Goal: Information Seeking & Learning: Learn about a topic

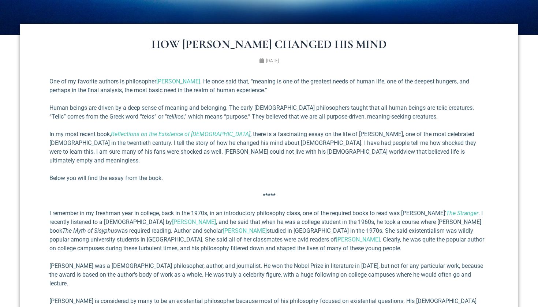
scroll to position [247, 0]
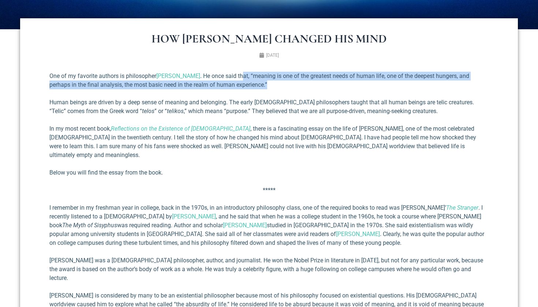
drag, startPoint x: 237, startPoint y: 75, endPoint x: 247, endPoint y: 86, distance: 14.2
click at [247, 86] on p "One of my favorite authors is philosopher [PERSON_NAME] . He once said that, “m…" at bounding box center [268, 81] width 439 height 18
drag, startPoint x: 241, startPoint y: 78, endPoint x: 247, endPoint y: 88, distance: 11.6
click at [247, 88] on p "One of my favorite authors is philosopher [PERSON_NAME] . He once said that, “m…" at bounding box center [268, 81] width 439 height 18
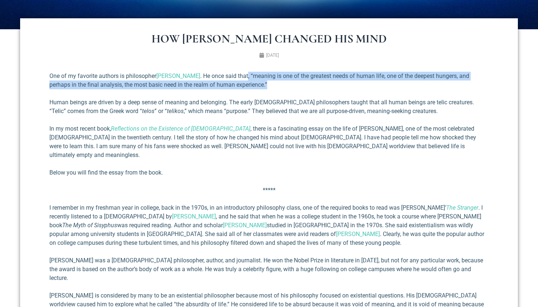
click at [247, 88] on p "One of my favorite authors is philosopher [PERSON_NAME] . He once said that, “m…" at bounding box center [268, 81] width 439 height 18
drag, startPoint x: 241, startPoint y: 78, endPoint x: 248, endPoint y: 89, distance: 12.7
click at [248, 89] on p "One of my favorite authors is philosopher [PERSON_NAME] . He once said that, “m…" at bounding box center [268, 81] width 439 height 18
drag, startPoint x: 242, startPoint y: 78, endPoint x: 250, endPoint y: 94, distance: 17.7
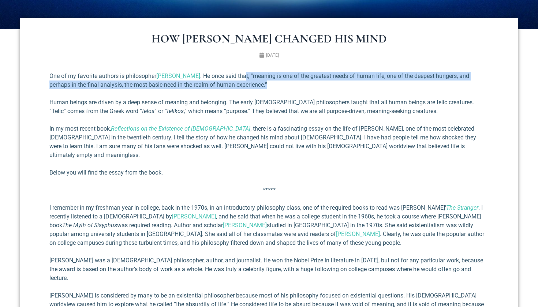
drag, startPoint x: 240, startPoint y: 76, endPoint x: 248, endPoint y: 90, distance: 16.1
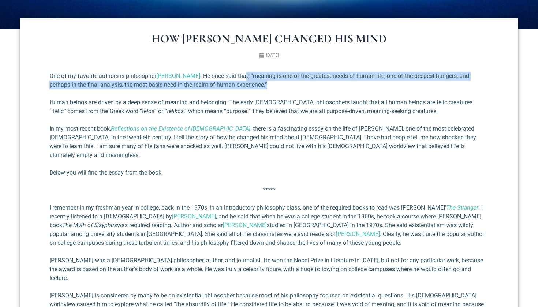
drag, startPoint x: 240, startPoint y: 74, endPoint x: 247, endPoint y: 86, distance: 14.2
click at [247, 86] on p "One of my favorite authors is philosopher [PERSON_NAME] . He once said that, “m…" at bounding box center [268, 81] width 439 height 18
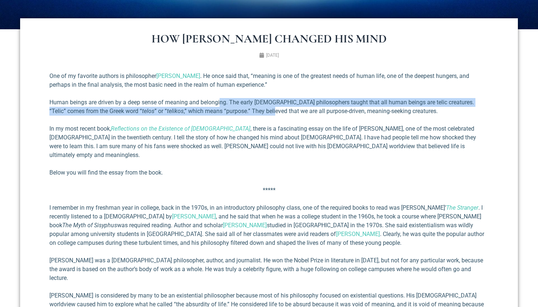
drag, startPoint x: 220, startPoint y: 103, endPoint x: 226, endPoint y: 114, distance: 12.3
click at [226, 114] on p "Human beings are driven by a deep sense of meaning and belonging. The early [DE…" at bounding box center [268, 107] width 439 height 18
drag, startPoint x: 221, startPoint y: 101, endPoint x: 227, endPoint y: 113, distance: 12.9
click at [227, 113] on p "Human beings are driven by a deep sense of meaning and belonging. The early [DE…" at bounding box center [268, 107] width 439 height 18
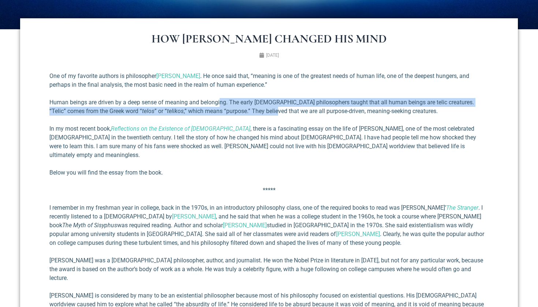
click at [227, 113] on p "Human beings are driven by a deep sense of meaning and belonging. The early [DE…" at bounding box center [268, 107] width 439 height 18
drag, startPoint x: 222, startPoint y: 103, endPoint x: 228, endPoint y: 112, distance: 10.8
click at [228, 112] on p "Human beings are driven by a deep sense of meaning and belonging. The early [DE…" at bounding box center [268, 107] width 439 height 18
drag, startPoint x: 222, startPoint y: 102, endPoint x: 229, endPoint y: 113, distance: 12.3
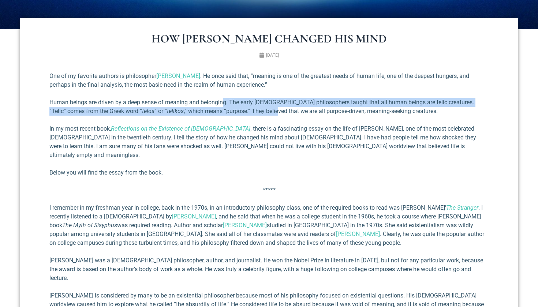
click at [229, 113] on p "Human beings are driven by a deep sense of meaning and belonging. The early [DE…" at bounding box center [268, 107] width 439 height 18
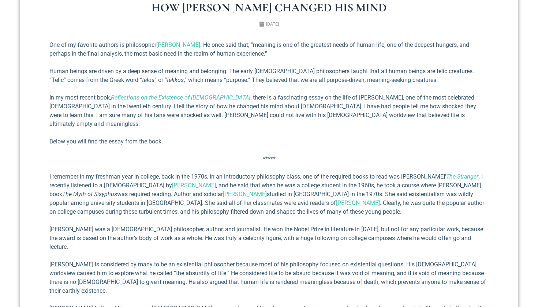
scroll to position [279, 0]
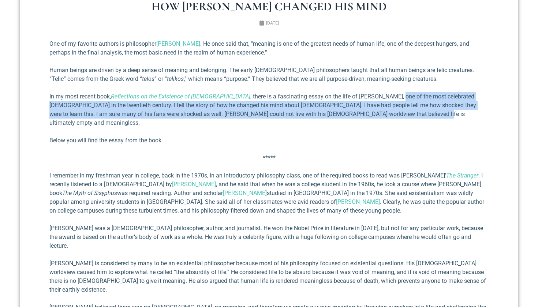
drag, startPoint x: 364, startPoint y: 112, endPoint x: 352, endPoint y: 95, distance: 21.0
click at [352, 95] on p "In my most recent book, Reflections on the Existence of [DEMOGRAPHIC_DATA] , th…" at bounding box center [268, 109] width 439 height 35
drag, startPoint x: 352, startPoint y: 95, endPoint x: 366, endPoint y: 113, distance: 22.8
click at [366, 113] on p "In my most recent book, Reflections on the Existence of [DEMOGRAPHIC_DATA] , th…" at bounding box center [268, 109] width 439 height 35
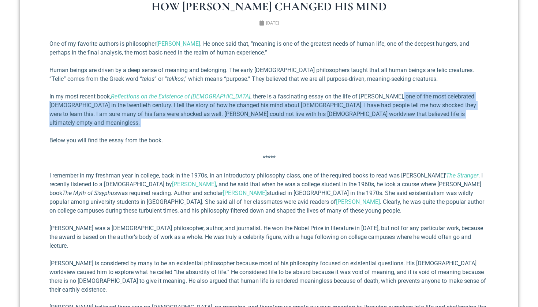
click at [366, 113] on p "In my most recent book, Reflections on the Existence of [DEMOGRAPHIC_DATA] , th…" at bounding box center [268, 109] width 439 height 35
drag, startPoint x: 355, startPoint y: 95, endPoint x: 363, endPoint y: 110, distance: 16.4
click at [363, 110] on p "In my most recent book, Reflections on the Existence of [DEMOGRAPHIC_DATA] , th…" at bounding box center [268, 109] width 439 height 35
drag, startPoint x: 355, startPoint y: 96, endPoint x: 366, endPoint y: 115, distance: 21.6
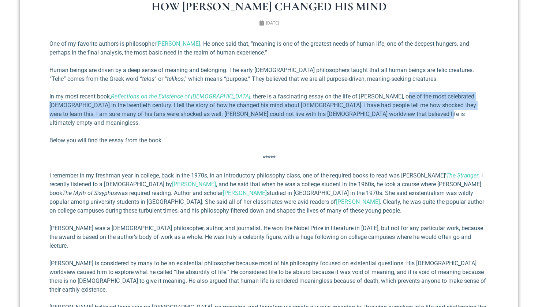
click at [366, 115] on p "In my most recent book, Reflections on the Existence of [DEMOGRAPHIC_DATA] , th…" at bounding box center [268, 109] width 439 height 35
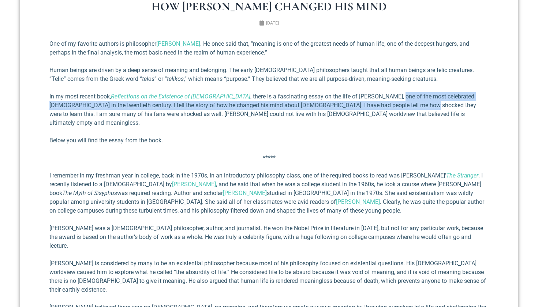
drag, startPoint x: 354, startPoint y: 97, endPoint x: 361, endPoint y: 110, distance: 14.1
click at [360, 109] on p "In my most recent book, Reflections on the Existence of [DEMOGRAPHIC_DATA] , th…" at bounding box center [268, 109] width 439 height 35
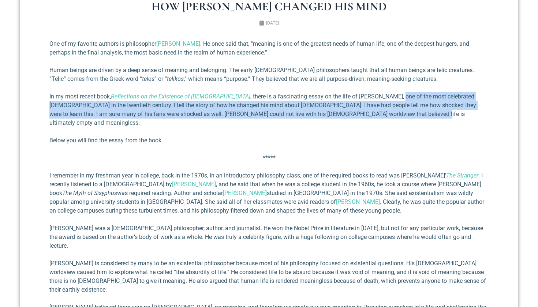
click at [361, 110] on p "In my most recent book, Reflections on the Existence of [DEMOGRAPHIC_DATA] , th…" at bounding box center [268, 109] width 439 height 35
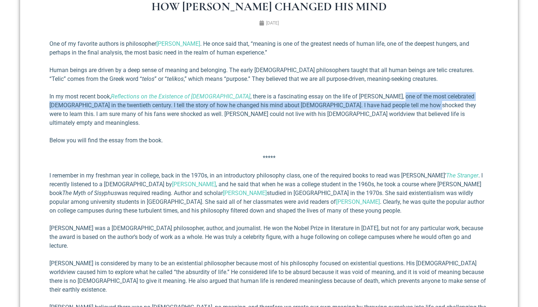
drag, startPoint x: 354, startPoint y: 98, endPoint x: 361, endPoint y: 110, distance: 13.6
click at [360, 110] on p "In my most recent book, Reflections on the Existence of [DEMOGRAPHIC_DATA] , th…" at bounding box center [268, 109] width 439 height 35
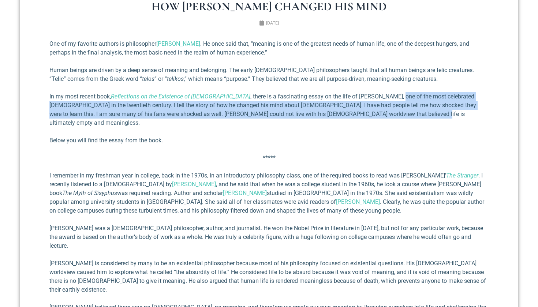
click at [361, 110] on p "In my most recent book, Reflections on the Existence of [DEMOGRAPHIC_DATA] , th…" at bounding box center [268, 109] width 439 height 35
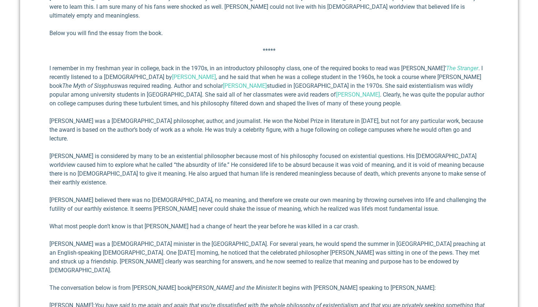
scroll to position [386, 0]
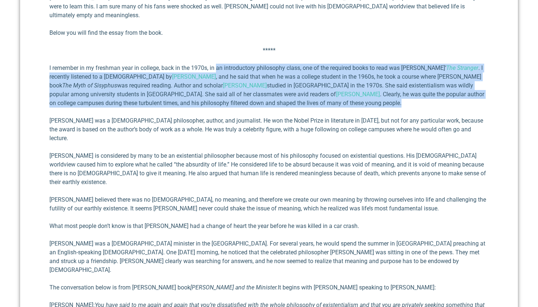
drag, startPoint x: 217, startPoint y: 56, endPoint x: 270, endPoint y: 94, distance: 65.4
click at [270, 94] on p "I remember in my freshman year in college, back in the 1970s, in an introductor…" at bounding box center [268, 86] width 439 height 44
drag, startPoint x: 270, startPoint y: 94, endPoint x: 245, endPoint y: 57, distance: 44.8
click at [245, 64] on p "I remember in my freshman year in college, back in the 1970s, in an introductor…" at bounding box center [268, 86] width 439 height 44
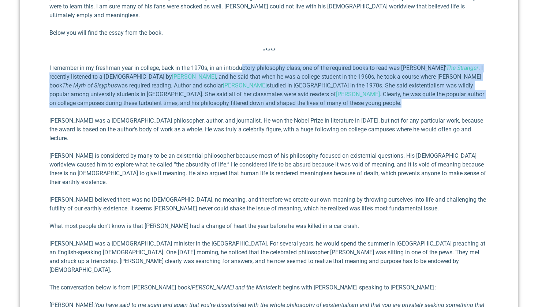
click at [245, 64] on p "I remember in my freshman year in college, back in the 1970s, in an introductor…" at bounding box center [268, 86] width 439 height 44
drag, startPoint x: 245, startPoint y: 57, endPoint x: 273, endPoint y: 96, distance: 47.7
click at [273, 96] on p "I remember in my freshman year in college, back in the 1970s, in an introductor…" at bounding box center [268, 86] width 439 height 44
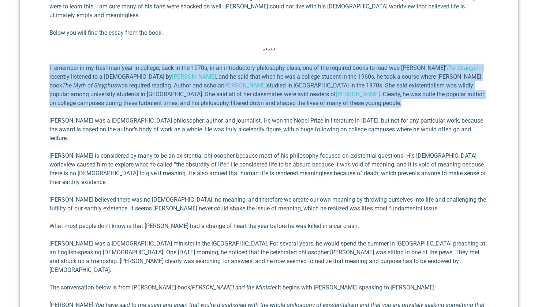
drag, startPoint x: 249, startPoint y: 52, endPoint x: 276, endPoint y: 95, distance: 51.1
click at [276, 95] on p "I remember in my freshman year in college, back in the 1970s, in an introductor…" at bounding box center [268, 86] width 439 height 44
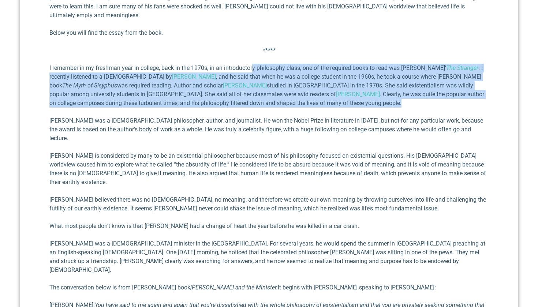
drag, startPoint x: 254, startPoint y: 57, endPoint x: 275, endPoint y: 94, distance: 42.3
click at [275, 94] on p "I remember in my freshman year in college, back in the 1970s, in an introductor…" at bounding box center [268, 86] width 439 height 44
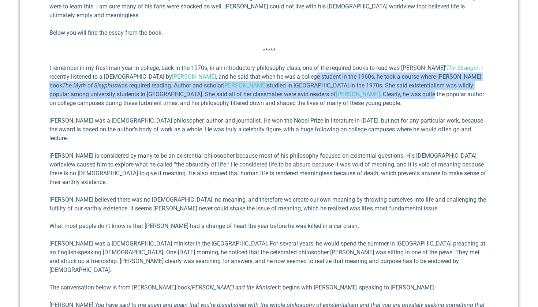
drag, startPoint x: 260, startPoint y: 65, endPoint x: 275, endPoint y: 92, distance: 31.1
click at [275, 91] on p "I remember in my freshman year in college, back in the 1970s, in an introductor…" at bounding box center [268, 86] width 439 height 44
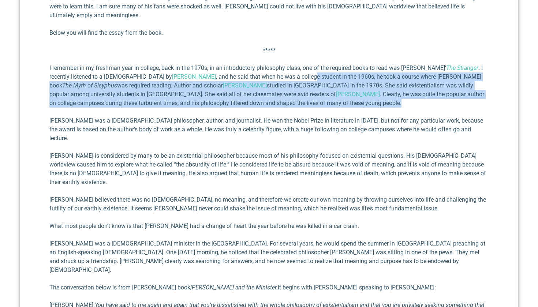
click at [275, 92] on p "I remember in my freshman year in college, back in the 1970s, in an introductor…" at bounding box center [268, 86] width 439 height 44
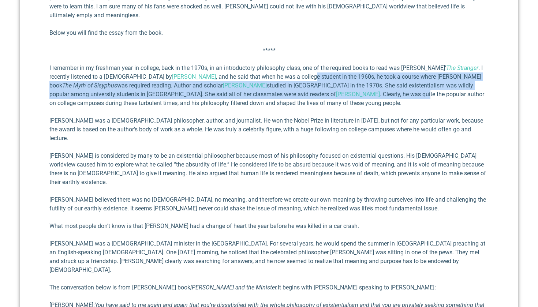
drag, startPoint x: 260, startPoint y: 63, endPoint x: 270, endPoint y: 84, distance: 23.4
click at [270, 84] on p "I remember in my freshman year in college, back in the 1970s, in an introductor…" at bounding box center [268, 86] width 439 height 44
drag, startPoint x: 260, startPoint y: 63, endPoint x: 273, endPoint y: 87, distance: 27.3
click at [273, 87] on p "I remember in my freshman year in college, back in the 1970s, in an introductor…" at bounding box center [268, 86] width 439 height 44
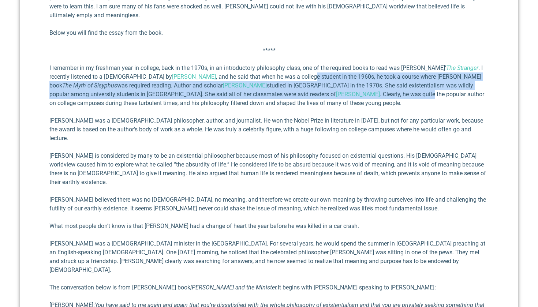
click at [273, 87] on p "I remember in my freshman year in college, back in the 1970s, in an introductor…" at bounding box center [268, 86] width 439 height 44
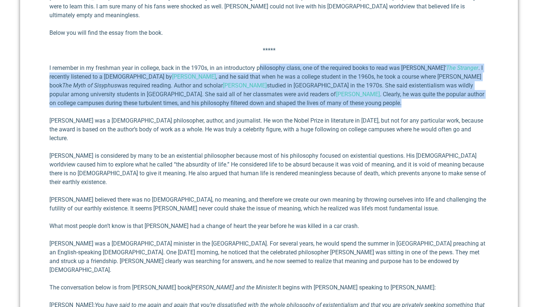
drag, startPoint x: 261, startPoint y: 60, endPoint x: 279, endPoint y: 93, distance: 38.3
click at [279, 93] on p "I remember in my freshman year in college, back in the 1970s, in an introductor…" at bounding box center [268, 86] width 439 height 44
drag, startPoint x: 247, startPoint y: 61, endPoint x: 278, endPoint y: 93, distance: 44.5
click at [278, 93] on p "I remember in my freshman year in college, back in the 1970s, in an introductor…" at bounding box center [268, 86] width 439 height 44
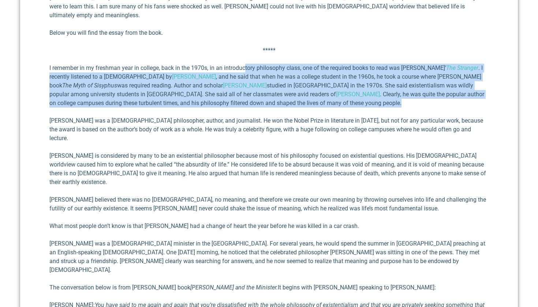
click at [278, 93] on p "I remember in my freshman year in college, back in the 1970s, in an introductor…" at bounding box center [268, 86] width 439 height 44
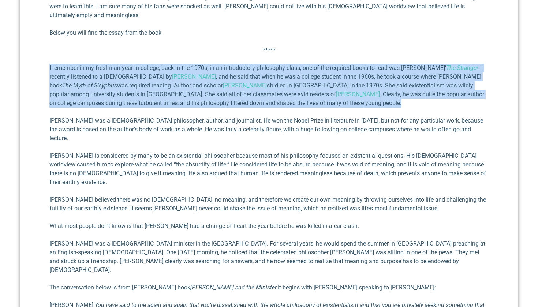
drag, startPoint x: 278, startPoint y: 93, endPoint x: 254, endPoint y: 54, distance: 46.0
drag, startPoint x: 254, startPoint y: 54, endPoint x: 281, endPoint y: 95, distance: 48.9
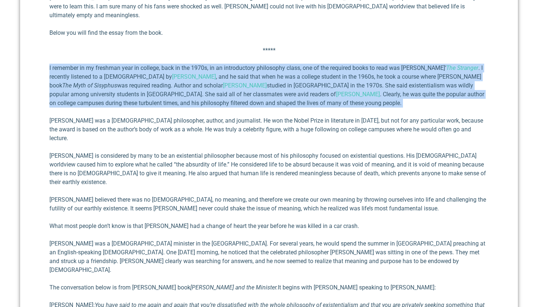
click at [281, 95] on p "I remember in my freshman year in college, back in the 1970s, in an introductor…" at bounding box center [268, 86] width 439 height 44
drag, startPoint x: 281, startPoint y: 95, endPoint x: 256, endPoint y: 53, distance: 47.9
drag, startPoint x: 256, startPoint y: 53, endPoint x: 284, endPoint y: 95, distance: 49.9
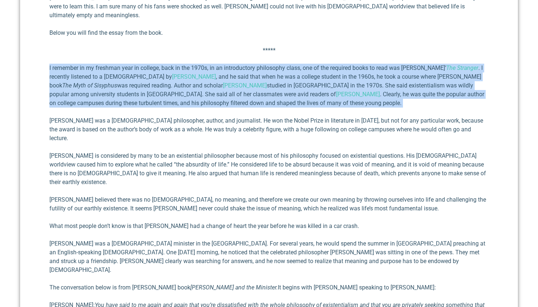
click at [284, 95] on p "I remember in my freshman year in college, back in the 1970s, in an introductor…" at bounding box center [268, 86] width 439 height 44
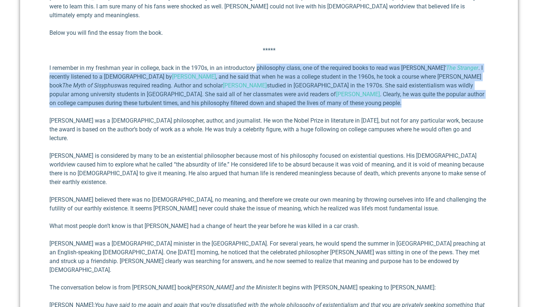
drag
click at [259, 64] on p "I remember in my freshman year in college, back in the 1970s, in an introductor…" at bounding box center [268, 86] width 439 height 44
drag, startPoint x: 259, startPoint y: 55, endPoint x: 282, endPoint y: 94, distance: 45.7
click at [282, 94] on p "I remember in my freshman year in college, back in the 1970s, in an introductor…" at bounding box center [268, 86] width 439 height 44
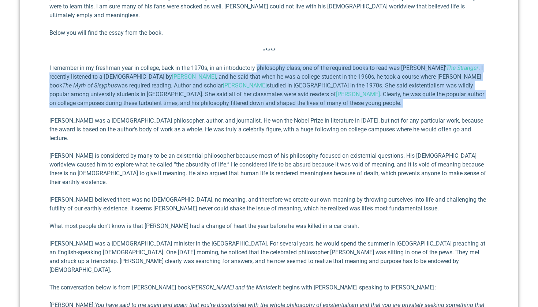
click at [282, 94] on p "I remember in my freshman year in college, back in the 1970s, in an introductor…" at bounding box center [268, 86] width 439 height 44
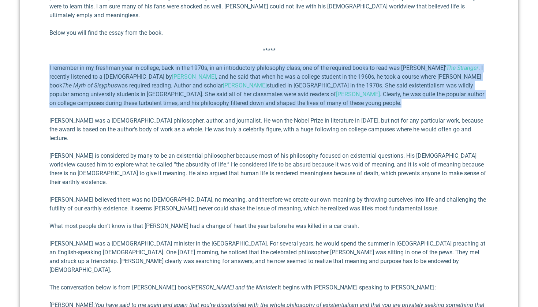
drag, startPoint x: 282, startPoint y: 94, endPoint x: 258, endPoint y: 51, distance: 50.1
drag, startPoint x: 258, startPoint y: 51, endPoint x: 283, endPoint y: 91, distance: 47.9
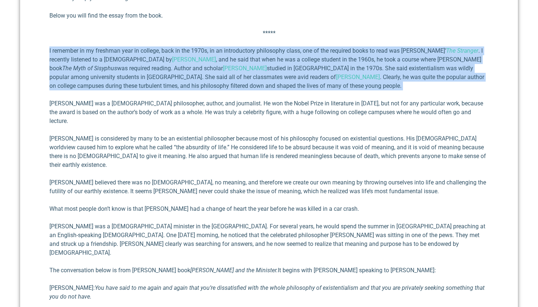
scroll to position [405, 0]
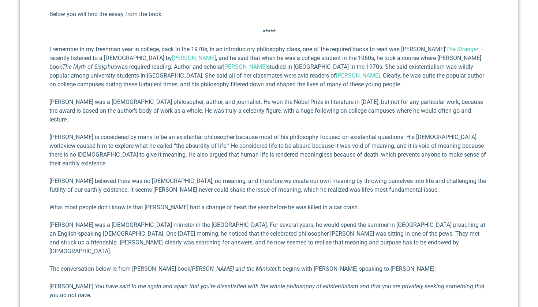
click at [274, 98] on p "[PERSON_NAME] was a [DEMOGRAPHIC_DATA] philosopher, author, and jour­nalist. He…" at bounding box center [268, 111] width 439 height 26
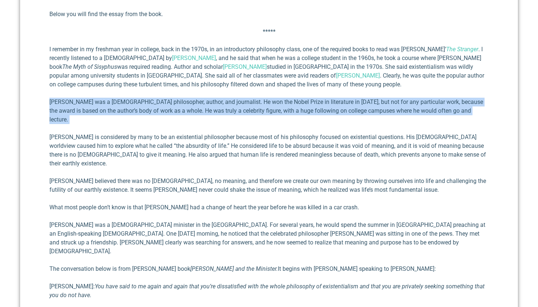
click at [274, 98] on p "[PERSON_NAME] was a [DEMOGRAPHIC_DATA] philosopher, author, and jour­nalist. He…" at bounding box center [268, 111] width 439 height 26
click at [269, 98] on p "[PERSON_NAME] was a [DEMOGRAPHIC_DATA] philosopher, author, and jour­nalist. He…" at bounding box center [268, 111] width 439 height 26
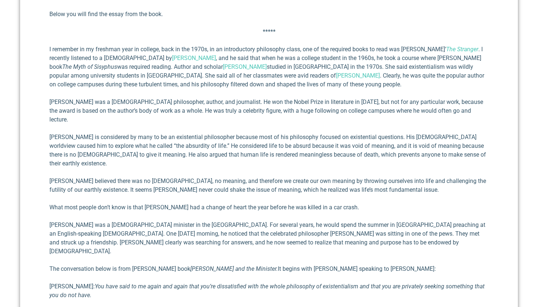
click at [256, 98] on p "[PERSON_NAME] was a [DEMOGRAPHIC_DATA] philosopher, author, and jour­nalist. He…" at bounding box center [268, 111] width 439 height 26
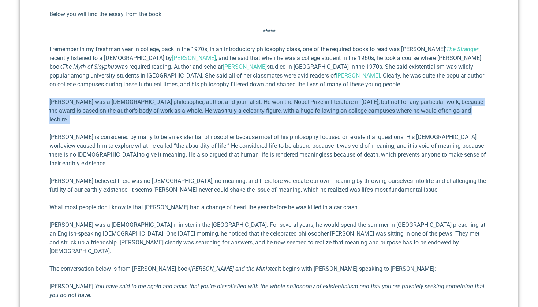
click at [256, 98] on p "[PERSON_NAME] was a [DEMOGRAPHIC_DATA] philosopher, author, and jour­nalist. He…" at bounding box center [268, 111] width 439 height 26
click at [252, 98] on p "[PERSON_NAME] was a [DEMOGRAPHIC_DATA] philosopher, author, and jour­nalist. He…" at bounding box center [268, 111] width 439 height 26
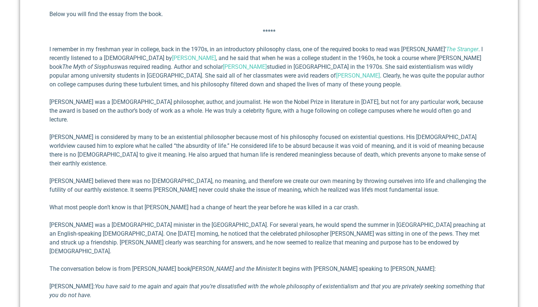
click at [248, 98] on p "[PERSON_NAME] was a [DEMOGRAPHIC_DATA] philosopher, author, and jour­nalist. He…" at bounding box center [268, 111] width 439 height 26
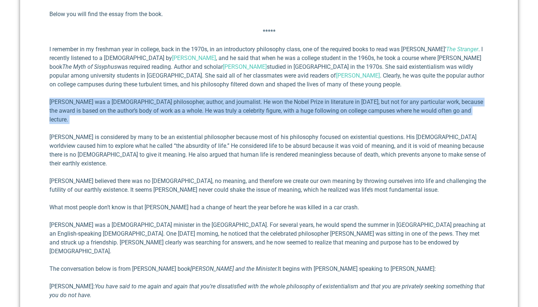
click at [248, 98] on p "[PERSON_NAME] was a [DEMOGRAPHIC_DATA] philosopher, author, and jour­nalist. He…" at bounding box center [268, 111] width 439 height 26
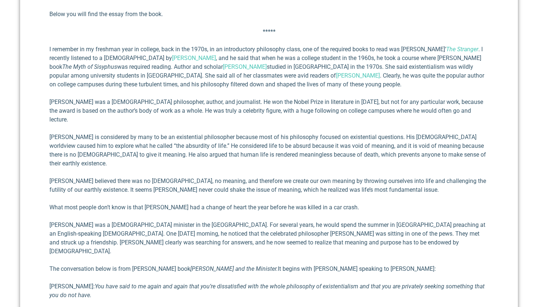
click at [248, 98] on p "[PERSON_NAME] was a [DEMOGRAPHIC_DATA] philosopher, author, and jour­nalist. He…" at bounding box center [268, 111] width 439 height 26
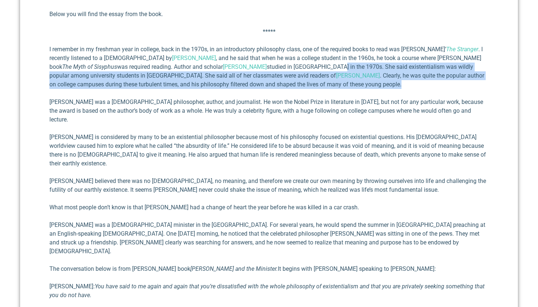
drag, startPoint x: 255, startPoint y: 54, endPoint x: 265, endPoint y: 72, distance: 20.3
click at [265, 72] on p "I remember in my freshman year in college, back in the 1970s, in an introductor…" at bounding box center [268, 67] width 439 height 44
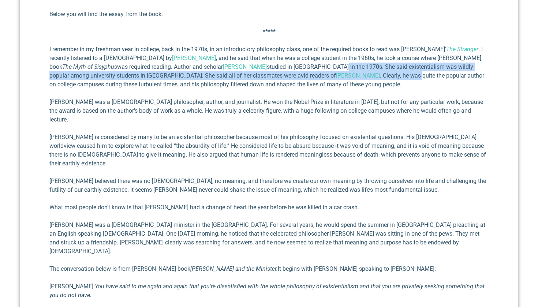
drag, startPoint x: 258, startPoint y: 53, endPoint x: 262, endPoint y: 67, distance: 14.5
click at [262, 67] on p "I remember in my freshman year in college, back in the 1970s, in an introductor…" at bounding box center [268, 67] width 439 height 44
drag, startPoint x: 256, startPoint y: 56, endPoint x: 260, endPoint y: 70, distance: 14.7
click at [260, 69] on p "I remember in my freshman year in college, back in the 1970s, in an introductor…" at bounding box center [268, 67] width 439 height 44
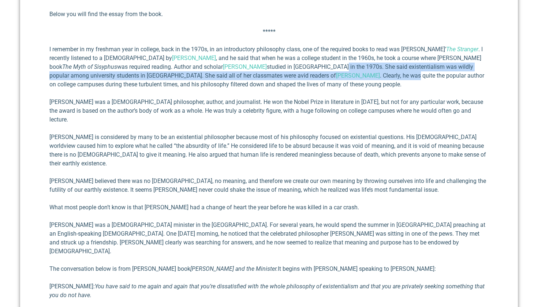
click at [260, 70] on p "I remember in my freshman year in college, back in the 1970s, in an introductor…" at bounding box center [268, 67] width 439 height 44
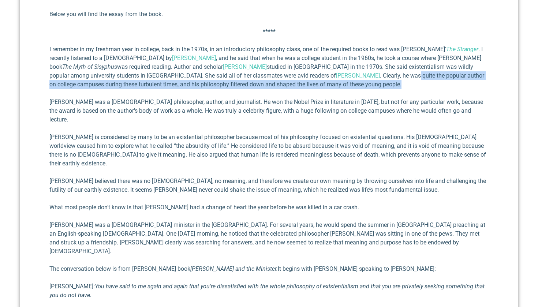
drag, startPoint x: 259, startPoint y: 67, endPoint x: 263, endPoint y: 76, distance: 9.8
click at [263, 76] on p "I remember in my freshman year in college, back in the 1970s, in an introductor…" at bounding box center [268, 67] width 439 height 44
drag, startPoint x: 260, startPoint y: 67, endPoint x: 264, endPoint y: 76, distance: 10.3
click at [263, 76] on p "I remember in my freshman year in college, back in the 1970s, in an introductor…" at bounding box center [268, 67] width 439 height 44
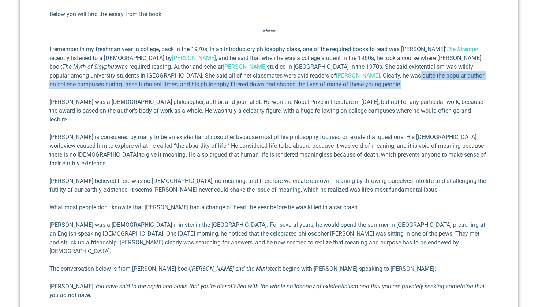
click at [264, 76] on p "I remember in my freshman year in college, back in the 1970s, in an introductor…" at bounding box center [268, 67] width 439 height 44
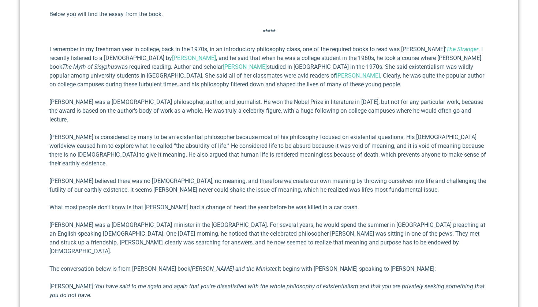
scroll to position [411, 0]
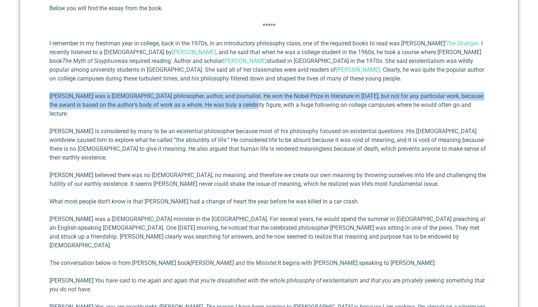
drag, startPoint x: 236, startPoint y: 78, endPoint x: 244, endPoint y: 97, distance: 20.9
click at [244, 96] on div "One of my favorite authors is philosopher [PERSON_NAME] . He once said that, “m…" at bounding box center [268, 305] width 439 height 797
click at [244, 97] on p "[PERSON_NAME] was a [DEMOGRAPHIC_DATA] philosopher, author, and jour­nalist. He…" at bounding box center [268, 105] width 439 height 26
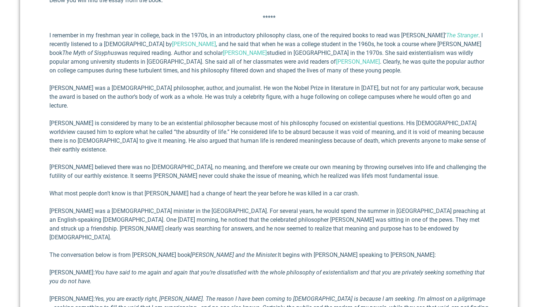
scroll to position [420, 0]
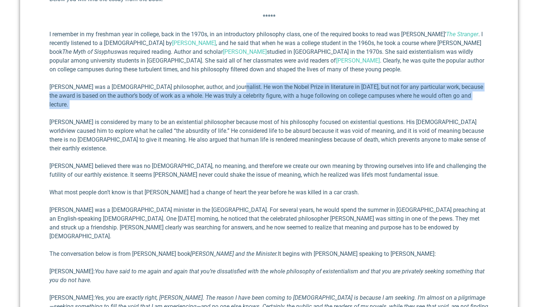
drag, startPoint x: 225, startPoint y: 78, endPoint x: 235, endPoint y: 95, distance: 20.3
click at [235, 95] on div "One of my favorite authors is philosopher [PERSON_NAME] . He once said that, “m…" at bounding box center [268, 296] width 439 height 797
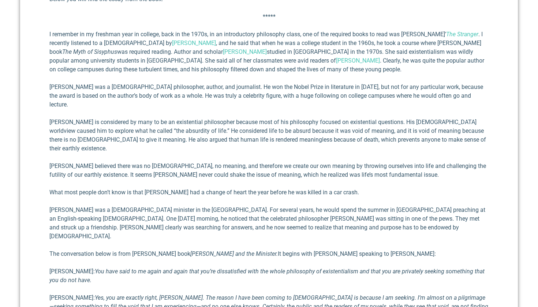
click at [235, 95] on div "One of my favorite authors is philosopher [PERSON_NAME] . He once said that, “m…" at bounding box center [268, 296] width 439 height 797
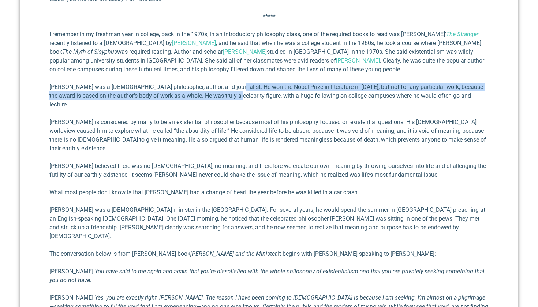
drag, startPoint x: 227, startPoint y: 79, endPoint x: 231, endPoint y: 89, distance: 10.7
click at [231, 89] on p "[PERSON_NAME] was a [DEMOGRAPHIC_DATA] philosopher, author, and jour­nalist. He…" at bounding box center [268, 96] width 439 height 26
drag, startPoint x: 227, startPoint y: 80, endPoint x: 229, endPoint y: 87, distance: 7.9
click at [228, 87] on p "[PERSON_NAME] was a [DEMOGRAPHIC_DATA] philosopher, author, and jour­nalist. He…" at bounding box center [268, 96] width 439 height 26
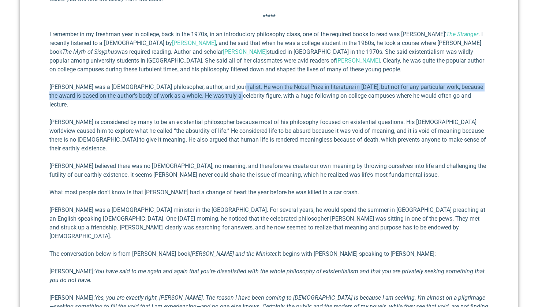
click at [229, 87] on p "[PERSON_NAME] was a [DEMOGRAPHIC_DATA] philosopher, author, and jour­nalist. He…" at bounding box center [268, 96] width 439 height 26
drag, startPoint x: 227, startPoint y: 81, endPoint x: 230, endPoint y: 90, distance: 9.4
click at [230, 90] on p "[PERSON_NAME] was a [DEMOGRAPHIC_DATA] philosopher, author, and jour­nalist. He…" at bounding box center [268, 96] width 439 height 26
drag, startPoint x: 222, startPoint y: 74, endPoint x: 228, endPoint y: 83, distance: 10.4
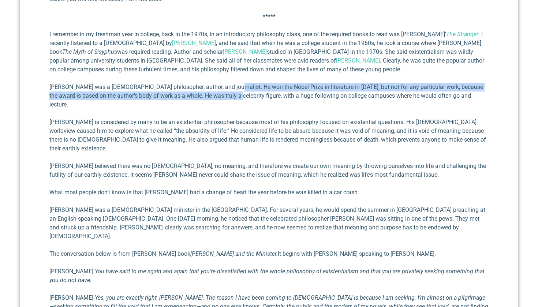
click at [228, 83] on p "[PERSON_NAME] was a [DEMOGRAPHIC_DATA] philosopher, author, and jour­nalist. He…" at bounding box center [268, 96] width 439 height 26
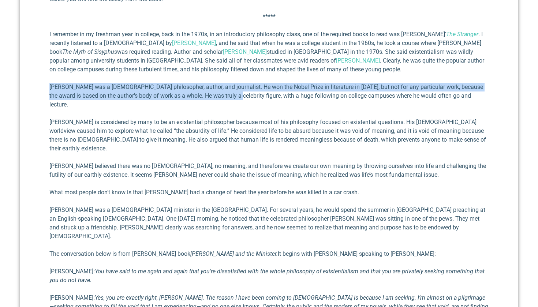
drag, startPoint x: 222, startPoint y: 70, endPoint x: 228, endPoint y: 84, distance: 14.7
click at [228, 84] on div "One of my favorite authors is philosopher [PERSON_NAME] . He once said that, “m…" at bounding box center [268, 296] width 439 height 797
click at [228, 84] on p "[PERSON_NAME] was a [DEMOGRAPHIC_DATA] philosopher, author, and jour­nalist. He…" at bounding box center [268, 96] width 439 height 26
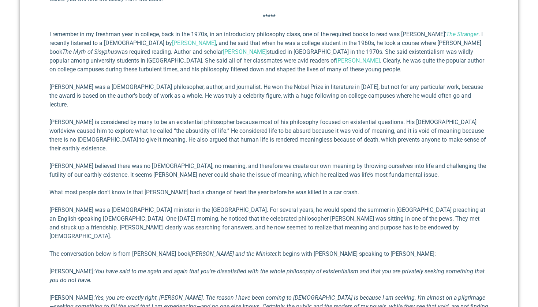
drag, startPoint x: 224, startPoint y: 76, endPoint x: 229, endPoint y: 86, distance: 11.0
click at [229, 86] on p "[PERSON_NAME] was a [DEMOGRAPHIC_DATA] philosopher, author, and jour­nalist. He…" at bounding box center [268, 96] width 439 height 26
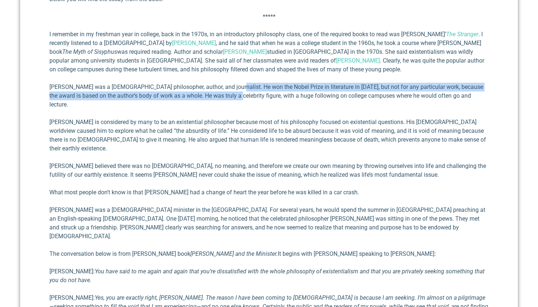
click at [229, 86] on p "[PERSON_NAME] was a [DEMOGRAPHIC_DATA] philosopher, author, and jour­nalist. He…" at bounding box center [268, 96] width 439 height 26
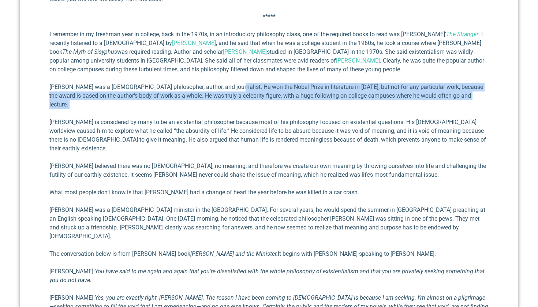
drag, startPoint x: 224, startPoint y: 75, endPoint x: 233, endPoint y: 91, distance: 18.7
click at [233, 91] on div "One of my favorite authors is philosopher [PERSON_NAME] . He once said that, “m…" at bounding box center [268, 296] width 439 height 797
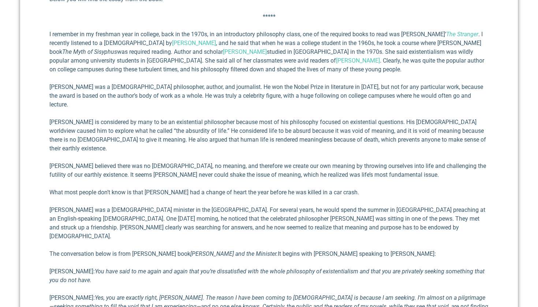
click at [233, 91] on div "One of my favorite authors is philosopher [PERSON_NAME] . He once said that, “m…" at bounding box center [268, 296] width 439 height 797
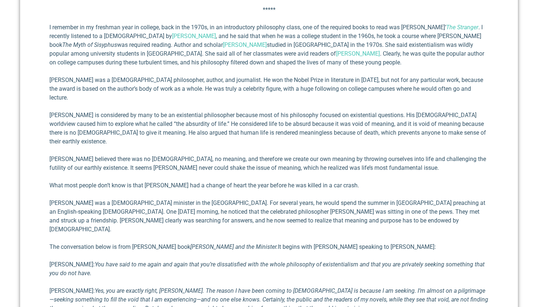
scroll to position [431, 0]
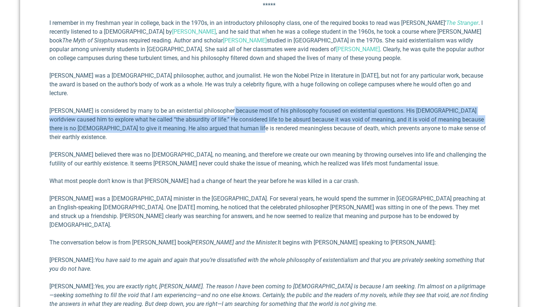
drag, startPoint x: 233, startPoint y: 91, endPoint x: 247, endPoint y: 117, distance: 28.8
click at [246, 116] on div "One of my favorite authors is philosopher [PERSON_NAME] . He once said that, “m…" at bounding box center [268, 285] width 439 height 797
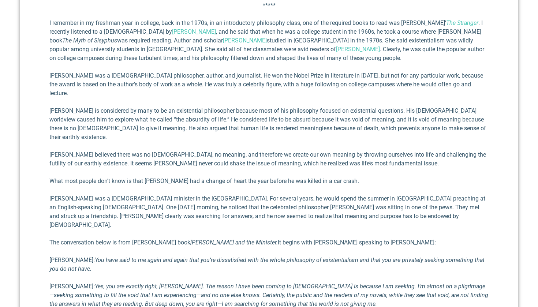
click at [247, 117] on div "One of my favorite authors is philosopher [PERSON_NAME] . He once said that, “m…" at bounding box center [268, 285] width 439 height 797
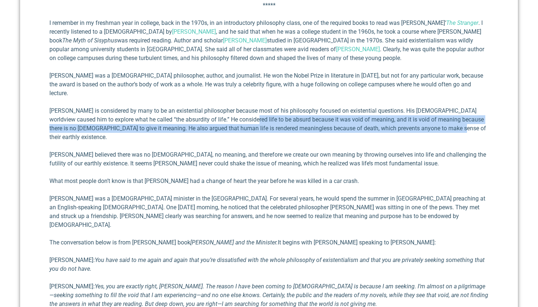
drag, startPoint x: 235, startPoint y: 98, endPoint x: 246, endPoint y: 115, distance: 20.1
click at [246, 115] on p "[PERSON_NAME] is considered by many to be an existential philos­opher because m…" at bounding box center [268, 123] width 439 height 35
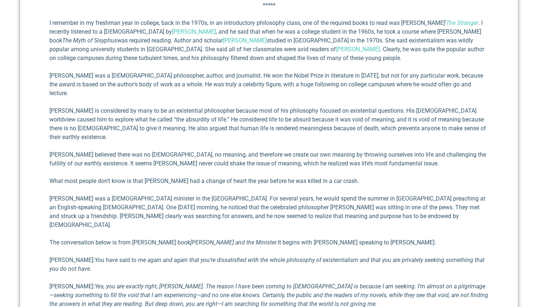
click at [246, 115] on div "One of my favorite authors is philosopher [PERSON_NAME] . He once said that, “m…" at bounding box center [268, 285] width 439 height 797
drag, startPoint x: 238, startPoint y: 97, endPoint x: 242, endPoint y: 107, distance: 10.9
click at [241, 107] on p "[PERSON_NAME] is considered by many to be an existential philos­opher because m…" at bounding box center [268, 123] width 439 height 35
click at [242, 107] on p "[PERSON_NAME] is considered by many to be an existential philos­opher because m…" at bounding box center [268, 123] width 439 height 35
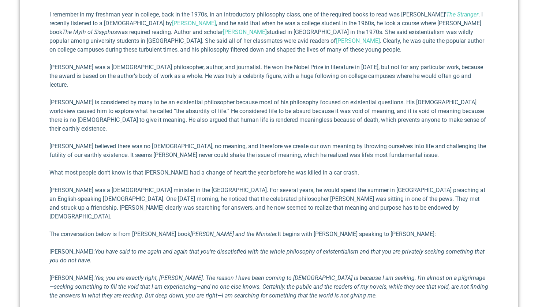
scroll to position [442, 0]
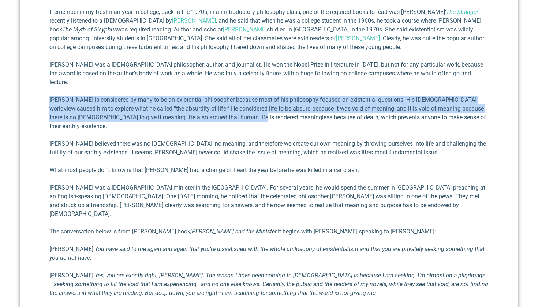
drag, startPoint x: 233, startPoint y: 75, endPoint x: 243, endPoint y: 95, distance: 22.9
click at [242, 95] on div "One of my favorite authors is philosopher [PERSON_NAME] . He once said that, “m…" at bounding box center [268, 274] width 439 height 797
click at [243, 95] on p "[PERSON_NAME] is considered by many to be an existential philos­opher because m…" at bounding box center [268, 112] width 439 height 35
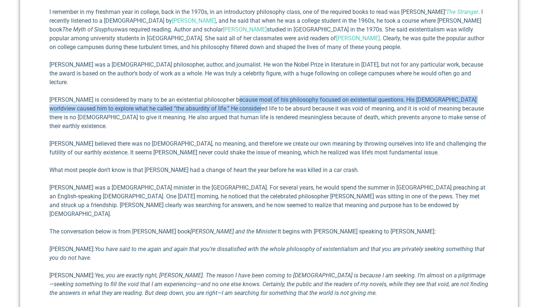
drag, startPoint x: 237, startPoint y: 82, endPoint x: 240, endPoint y: 90, distance: 8.1
click at [239, 95] on p "[PERSON_NAME] is considered by many to be an existential philos­opher because m…" at bounding box center [268, 112] width 439 height 35
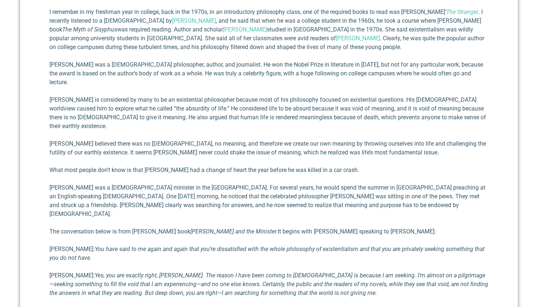
click at [240, 95] on p "[PERSON_NAME] is considered by many to be an existential philos­opher because m…" at bounding box center [268, 112] width 439 height 35
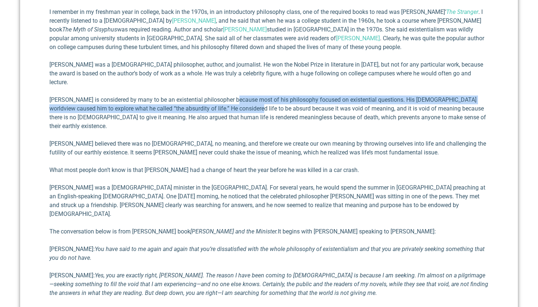
drag, startPoint x: 238, startPoint y: 84, endPoint x: 244, endPoint y: 96, distance: 13.4
click at [244, 96] on p "[PERSON_NAME] is considered by many to be an existential philos­opher because m…" at bounding box center [268, 112] width 439 height 35
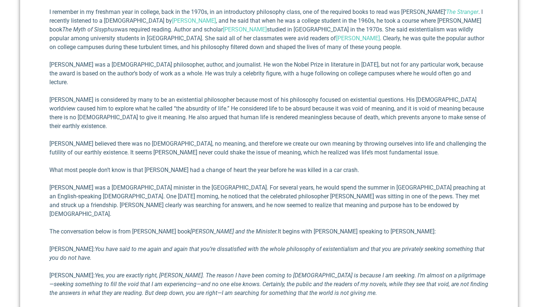
click at [244, 97] on p "[PERSON_NAME] is considered by many to be an existential philos­opher because m…" at bounding box center [268, 112] width 439 height 35
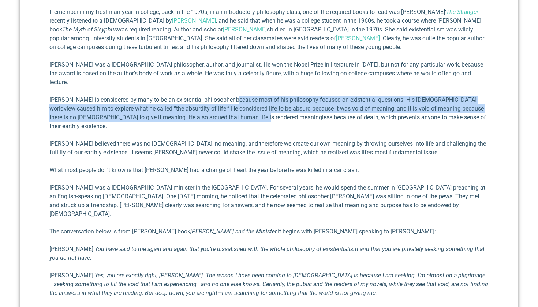
drag, startPoint x: 239, startPoint y: 83, endPoint x: 247, endPoint y: 98, distance: 17.7
click at [247, 98] on p "[PERSON_NAME] is considered by many to be an existential philos­opher because m…" at bounding box center [268, 112] width 439 height 35
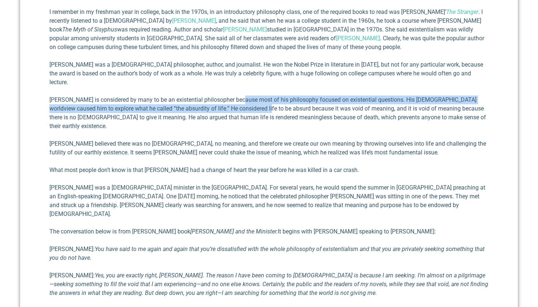
drag, startPoint x: 246, startPoint y: 82, endPoint x: 254, endPoint y: 96, distance: 15.9
click at [254, 96] on p "[PERSON_NAME] is considered by many to be an existential philos­opher because m…" at bounding box center [268, 112] width 439 height 35
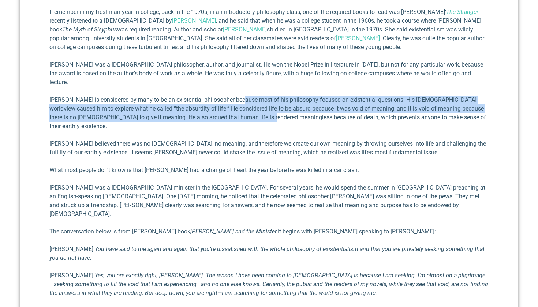
click at [254, 97] on p "[PERSON_NAME] is considered by many to be an existential philos­opher because m…" at bounding box center [268, 112] width 439 height 35
drag, startPoint x: 248, startPoint y: 81, endPoint x: 258, endPoint y: 101, distance: 21.8
click at [258, 100] on p "[PERSON_NAME] is considered by many to be an existential philos­opher because m…" at bounding box center [268, 112] width 439 height 35
click at [258, 101] on p "[PERSON_NAME] is considered by many to be an existential philos­opher because m…" at bounding box center [268, 112] width 439 height 35
drag, startPoint x: 249, startPoint y: 83, endPoint x: 260, endPoint y: 104, distance: 23.4
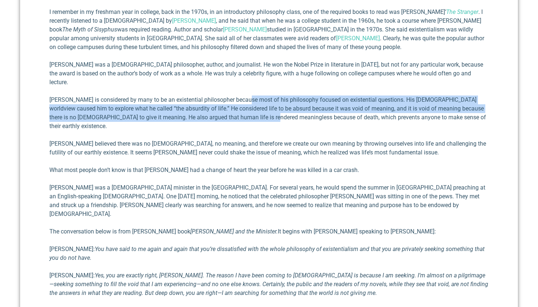
click at [260, 102] on p "[PERSON_NAME] is considered by many to be an existential philos­opher because m…" at bounding box center [268, 112] width 439 height 35
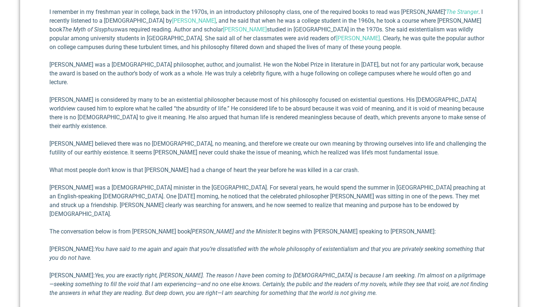
click at [260, 104] on p "[PERSON_NAME] is considered by many to be an existential philos­opher because m…" at bounding box center [268, 112] width 439 height 35
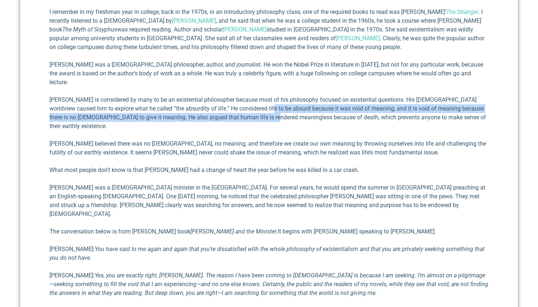
drag, startPoint x: 253, startPoint y: 91, endPoint x: 260, endPoint y: 105, distance: 15.4
click at [259, 104] on div "One of my favorite authors is philosopher [PERSON_NAME] . He once said that, “m…" at bounding box center [268, 274] width 439 height 797
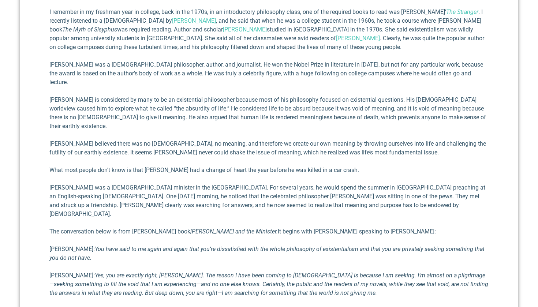
click at [260, 105] on div "One of my favorite authors is philosopher [PERSON_NAME] . He once said that, “m…" at bounding box center [268, 274] width 439 height 797
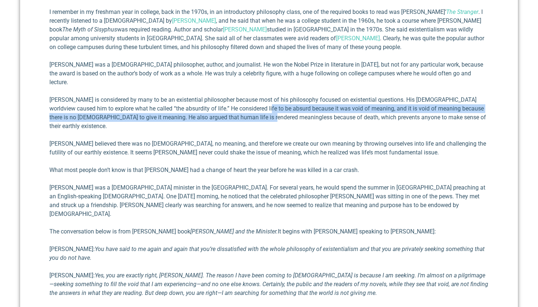
drag, startPoint x: 252, startPoint y: 87, endPoint x: 258, endPoint y: 104, distance: 17.5
click at [258, 104] on p "[PERSON_NAME] is considered by many to be an existential philos­opher because m…" at bounding box center [268, 112] width 439 height 35
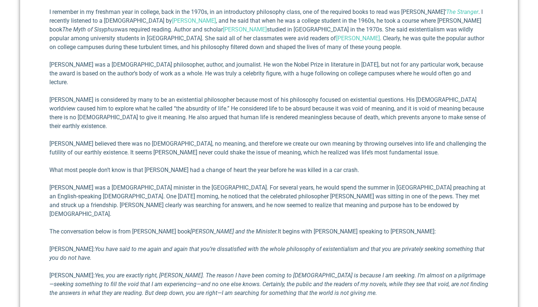
click at [259, 105] on div "One of my favorite authors is philosopher [PERSON_NAME] . He once said that, “m…" at bounding box center [268, 274] width 439 height 797
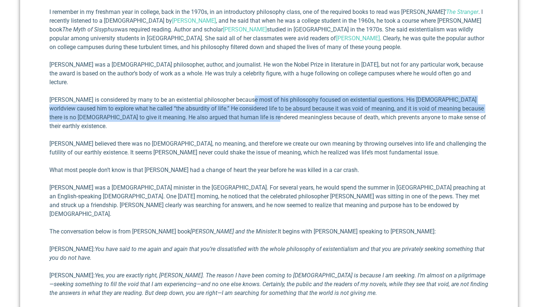
drag, startPoint x: 252, startPoint y: 83, endPoint x: 258, endPoint y: 99, distance: 17.3
click at [258, 99] on p "[PERSON_NAME] is considered by many to be an existential philos­opher because m…" at bounding box center [268, 112] width 439 height 35
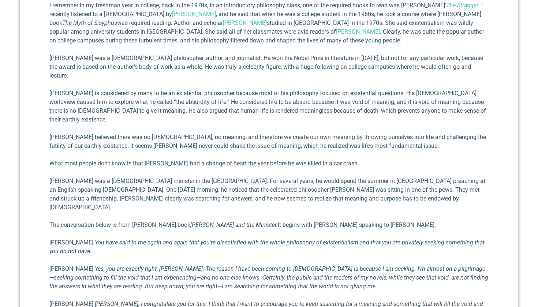
scroll to position [451, 0]
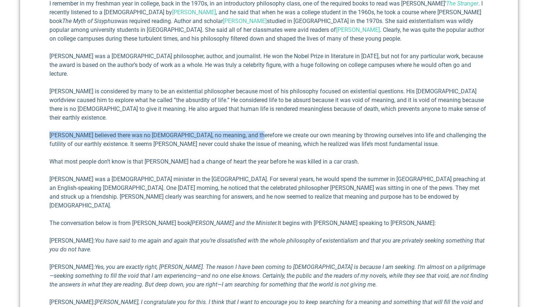
drag, startPoint x: 246, startPoint y: 103, endPoint x: 251, endPoint y: 113, distance: 10.8
click at [251, 113] on div "One of my favorite authors is philosopher [PERSON_NAME] . He once said that, “m…" at bounding box center [268, 266] width 439 height 797
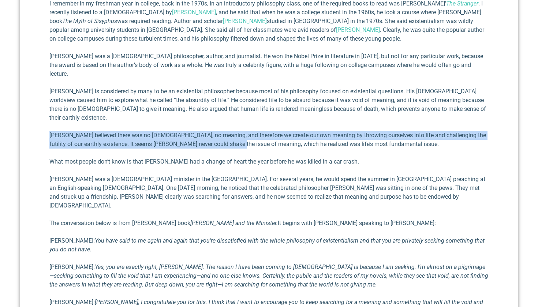
click at [251, 131] on p "[PERSON_NAME] believed there was no [DEMOGRAPHIC_DATA], no meaning, and there­f…" at bounding box center [268, 140] width 439 height 18
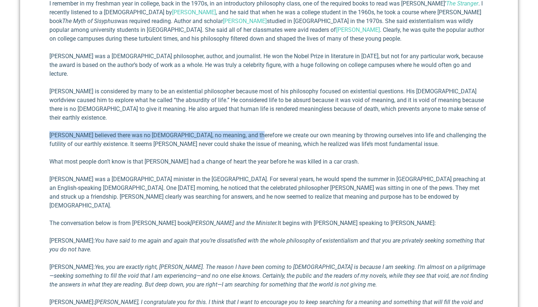
drag, startPoint x: 245, startPoint y: 102, endPoint x: 249, endPoint y: 113, distance: 11.8
click at [249, 113] on div "One of my favorite authors is philosopher [PERSON_NAME] . He once said that, “m…" at bounding box center [268, 266] width 439 height 797
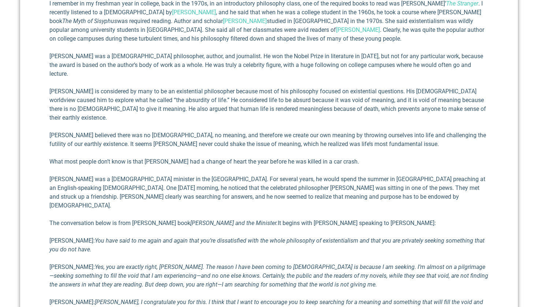
click at [250, 131] on p "[PERSON_NAME] believed there was no [DEMOGRAPHIC_DATA], no meaning, and there­f…" at bounding box center [268, 140] width 439 height 18
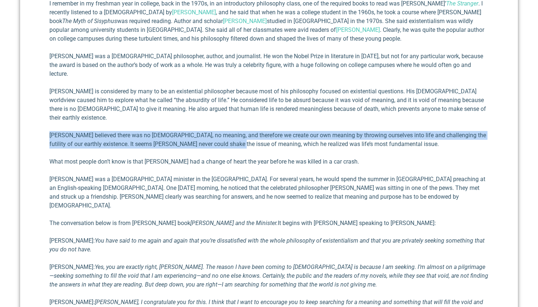
drag, startPoint x: 244, startPoint y: 103, endPoint x: 252, endPoint y: 117, distance: 16.4
click at [252, 117] on div "One of my favorite authors is philosopher [PERSON_NAME] . He once said that, “m…" at bounding box center [268, 266] width 439 height 797
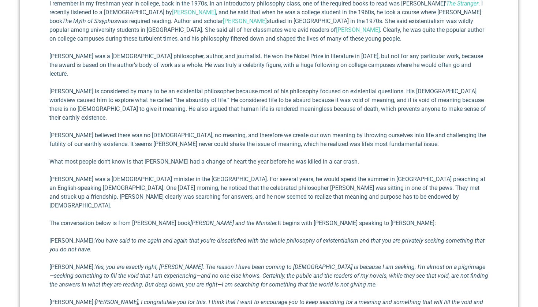
click at [252, 131] on p "[PERSON_NAME] believed there was no [DEMOGRAPHIC_DATA], no meaning, and there­f…" at bounding box center [268, 140] width 439 height 18
click at [251, 131] on p "[PERSON_NAME] believed there was no [DEMOGRAPHIC_DATA], no meaning, and there­f…" at bounding box center [268, 140] width 439 height 18
click at [252, 131] on p "[PERSON_NAME] believed there was no [DEMOGRAPHIC_DATA], no meaning, and there­f…" at bounding box center [268, 140] width 439 height 18
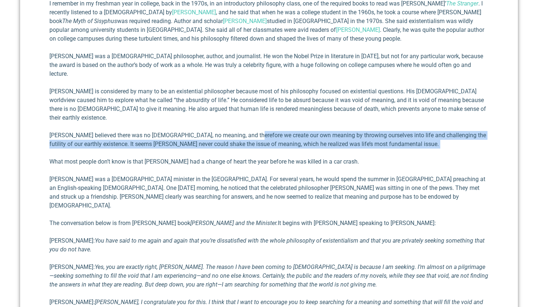
click at [256, 125] on div "One of my favorite authors is philosopher [PERSON_NAME] . He once said that, “m…" at bounding box center [268, 266] width 439 height 797
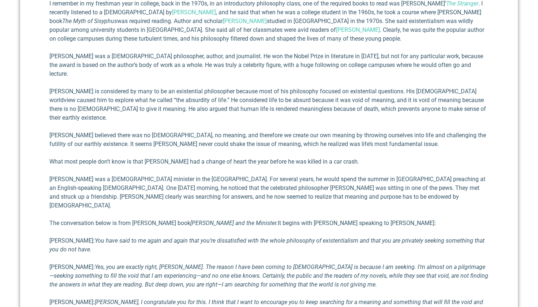
click at [256, 125] on div "One of my favorite authors is philosopher [PERSON_NAME] . He once said that, “m…" at bounding box center [268, 266] width 439 height 797
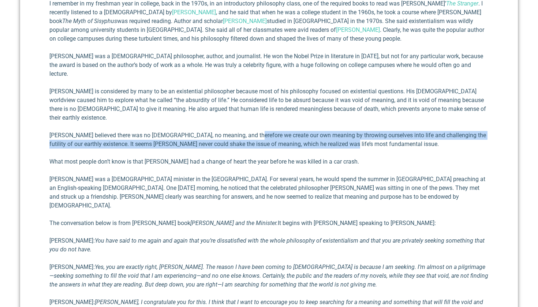
click at [254, 131] on p "[PERSON_NAME] believed there was no [DEMOGRAPHIC_DATA], no meaning, and there­f…" at bounding box center [268, 140] width 439 height 18
click at [255, 122] on div "One of my favorite authors is philosopher [PERSON_NAME] . He once said that, “m…" at bounding box center [268, 266] width 439 height 797
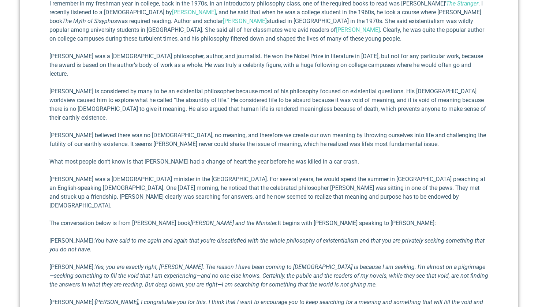
click at [255, 123] on div "One of my favorite authors is philosopher [PERSON_NAME] . He once said that, “m…" at bounding box center [268, 266] width 439 height 797
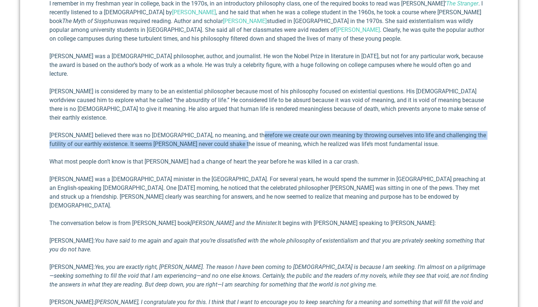
click at [253, 131] on p "[PERSON_NAME] believed there was no [DEMOGRAPHIC_DATA], no meaning, and there­f…" at bounding box center [268, 140] width 439 height 18
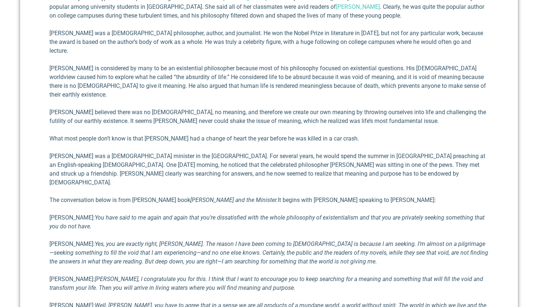
scroll to position [474, 0]
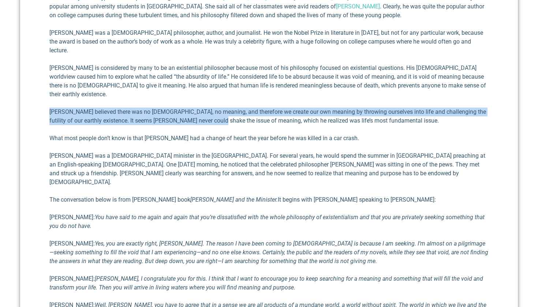
click at [236, 94] on div "One of my favorite authors is philosopher [PERSON_NAME] . He once said that, “m…" at bounding box center [268, 242] width 439 height 797
click at [236, 108] on p "[PERSON_NAME] believed there was no [DEMOGRAPHIC_DATA], no meaning, and there­f…" at bounding box center [268, 117] width 439 height 18
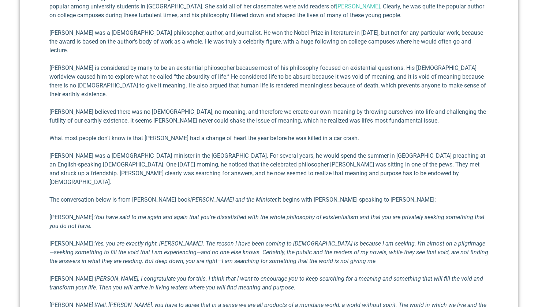
click at [206, 105] on div "One of my favorite authors is philosopher [PERSON_NAME] . He once said that, “m…" at bounding box center [268, 242] width 439 height 797
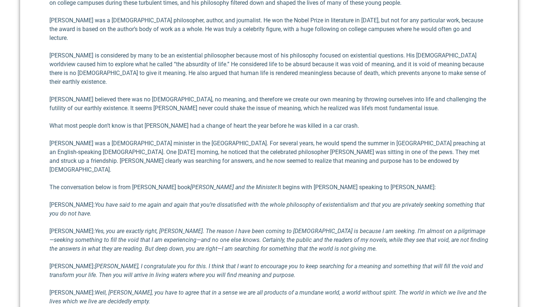
scroll to position [487, 0]
click at [192, 93] on div "One of my favorite authors is philosopher [PERSON_NAME] . He once said that, “m…" at bounding box center [268, 229] width 439 height 797
click at [193, 121] on p "What most people don’t know is that [PERSON_NAME] had a change of heart the yea…" at bounding box center [268, 125] width 439 height 9
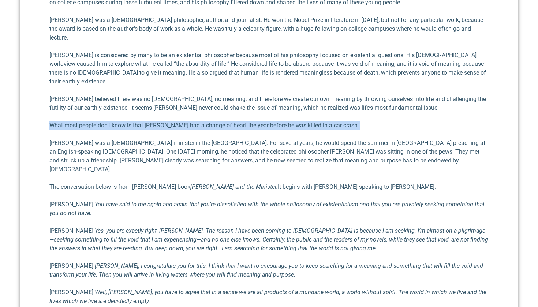
click at [193, 121] on p "What most people don’t know is that [PERSON_NAME] had a change of heart the yea…" at bounding box center [268, 125] width 439 height 9
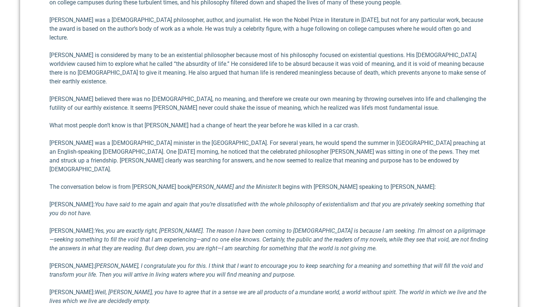
click at [180, 95] on p "[PERSON_NAME] believed there was no [DEMOGRAPHIC_DATA], no meaning, and there­f…" at bounding box center [268, 104] width 439 height 18
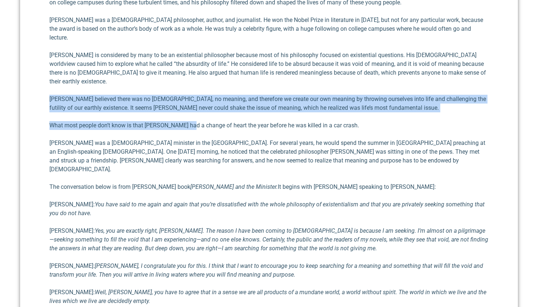
drag, startPoint x: 173, startPoint y: 66, endPoint x: 191, endPoint y: 101, distance: 39.1
click at [191, 101] on div "One of my favorite authors is philosopher [PERSON_NAME] . He once said that, “m…" at bounding box center [268, 229] width 439 height 797
click at [191, 121] on p "What most people don’t know is that [PERSON_NAME] had a change of heart the yea…" at bounding box center [268, 125] width 439 height 9
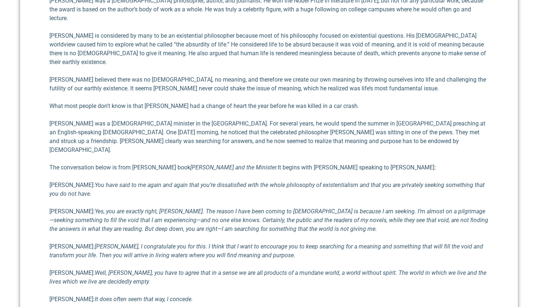
scroll to position [507, 0]
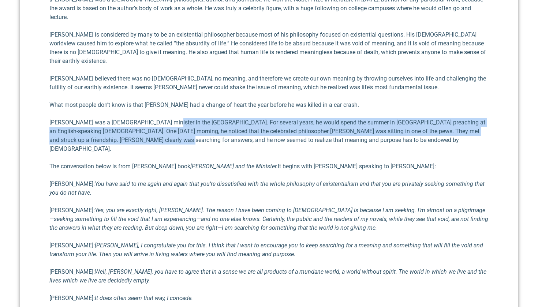
drag, startPoint x: 171, startPoint y: 93, endPoint x: 178, endPoint y: 111, distance: 19.6
click at [178, 118] on p "[PERSON_NAME] was a [DEMOGRAPHIC_DATA] minister in the [GEOGRAPHIC_DATA]. For s…" at bounding box center [268, 135] width 439 height 35
drag, startPoint x: 172, startPoint y: 96, endPoint x: 179, endPoint y: 112, distance: 17.6
click at [179, 118] on p "[PERSON_NAME] was a [DEMOGRAPHIC_DATA] minister in the [GEOGRAPHIC_DATA]. For s…" at bounding box center [268, 135] width 439 height 35
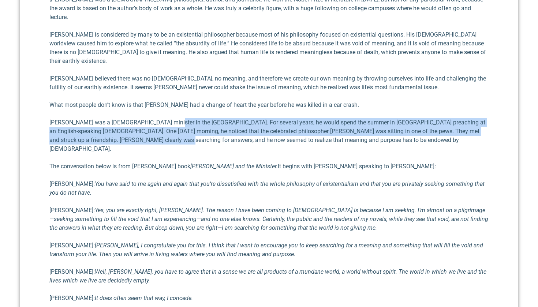
click at [179, 118] on p "[PERSON_NAME] was a [DEMOGRAPHIC_DATA] minister in the [GEOGRAPHIC_DATA]. For s…" at bounding box center [268, 135] width 439 height 35
drag, startPoint x: 174, startPoint y: 98, endPoint x: 177, endPoint y: 111, distance: 13.5
click at [177, 118] on p "[PERSON_NAME] was a [DEMOGRAPHIC_DATA] minister in the [GEOGRAPHIC_DATA]. For s…" at bounding box center [268, 135] width 439 height 35
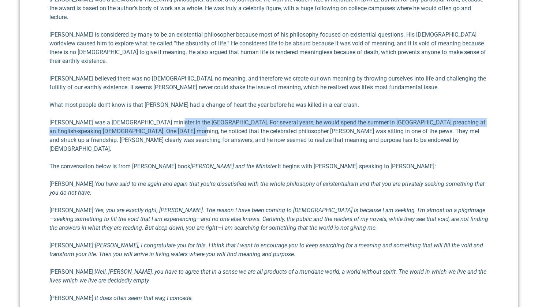
drag, startPoint x: 172, startPoint y: 95, endPoint x: 176, endPoint y: 108, distance: 13.3
click at [176, 118] on p "[PERSON_NAME] was a [DEMOGRAPHIC_DATA] minister in the [GEOGRAPHIC_DATA]. For s…" at bounding box center [268, 135] width 439 height 35
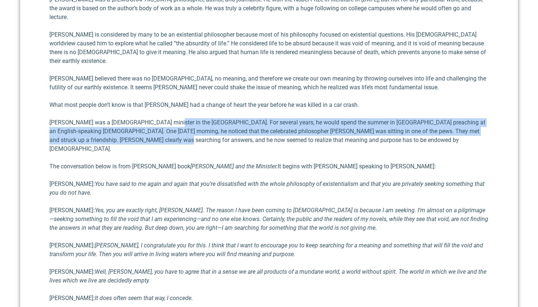
click at [176, 118] on p "[PERSON_NAME] was a [DEMOGRAPHIC_DATA] minister in the [GEOGRAPHIC_DATA]. For s…" at bounding box center [268, 135] width 439 height 35
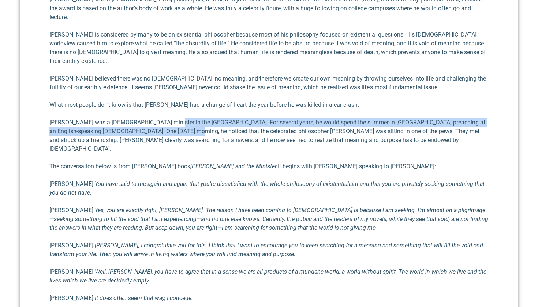
drag, startPoint x: 173, startPoint y: 99, endPoint x: 176, endPoint y: 109, distance: 10.9
click at [176, 118] on p "[PERSON_NAME] was a [DEMOGRAPHIC_DATA] minister in the [GEOGRAPHIC_DATA]. For s…" at bounding box center [268, 135] width 439 height 35
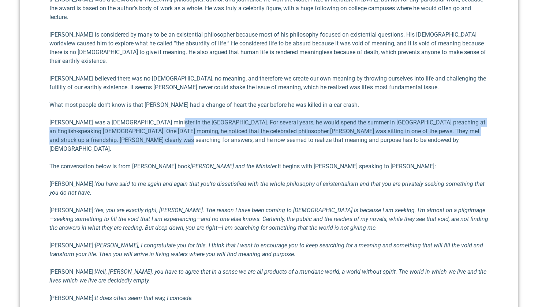
click at [176, 118] on p "[PERSON_NAME] was a [DEMOGRAPHIC_DATA] minister in the [GEOGRAPHIC_DATA]. For s…" at bounding box center [268, 135] width 439 height 35
drag, startPoint x: 172, startPoint y: 95, endPoint x: 173, endPoint y: 112, distance: 16.5
click at [173, 118] on p "[PERSON_NAME] was a [DEMOGRAPHIC_DATA] minister in the [GEOGRAPHIC_DATA]. For s…" at bounding box center [268, 135] width 439 height 35
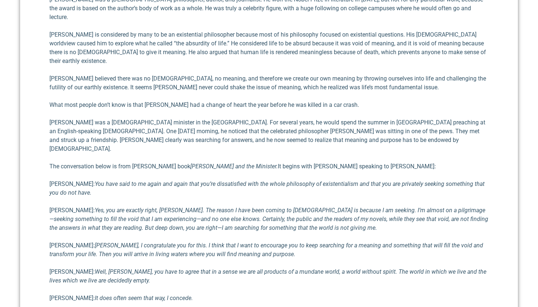
drag, startPoint x: 169, startPoint y: 99, endPoint x: 170, endPoint y: 106, distance: 7.0
click at [170, 118] on p "[PERSON_NAME] was a [DEMOGRAPHIC_DATA] minister in the [GEOGRAPHIC_DATA]. For s…" at bounding box center [268, 135] width 439 height 35
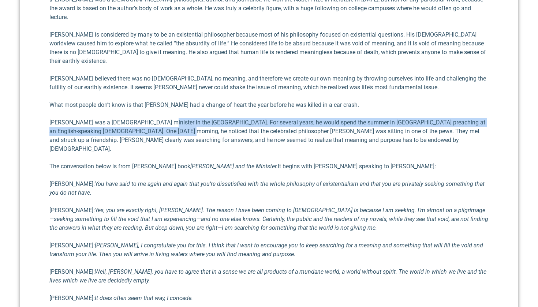
drag, startPoint x: 166, startPoint y: 95, endPoint x: 170, endPoint y: 108, distance: 13.2
click at [170, 118] on p "[PERSON_NAME] was a [DEMOGRAPHIC_DATA] minister in the [GEOGRAPHIC_DATA]. For s…" at bounding box center [268, 135] width 439 height 35
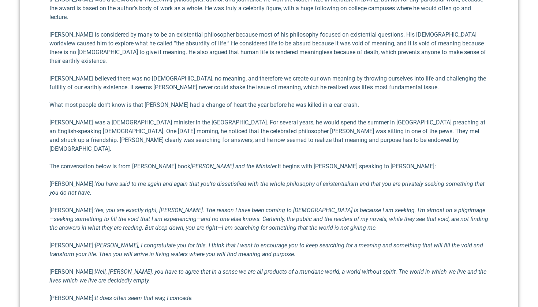
click at [170, 118] on p "[PERSON_NAME] was a [DEMOGRAPHIC_DATA] minister in the [GEOGRAPHIC_DATA]. For s…" at bounding box center [268, 135] width 439 height 35
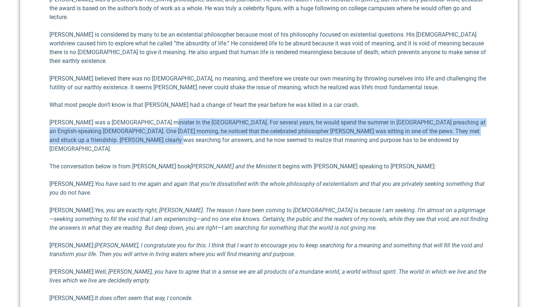
drag, startPoint x: 166, startPoint y: 98, endPoint x: 168, endPoint y: 112, distance: 14.0
click at [168, 118] on p "[PERSON_NAME] was a [DEMOGRAPHIC_DATA] minister in the [GEOGRAPHIC_DATA]. For s…" at bounding box center [268, 135] width 439 height 35
click at [169, 118] on p "[PERSON_NAME] was a [DEMOGRAPHIC_DATA] minister in the [GEOGRAPHIC_DATA]. For s…" at bounding box center [268, 135] width 439 height 35
drag, startPoint x: 165, startPoint y: 97, endPoint x: 168, endPoint y: 110, distance: 13.1
click at [168, 118] on p "[PERSON_NAME] was a [DEMOGRAPHIC_DATA] minister in the [GEOGRAPHIC_DATA]. For s…" at bounding box center [268, 135] width 439 height 35
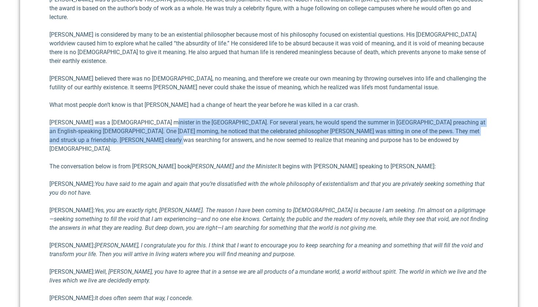
click at [168, 118] on p "[PERSON_NAME] was a [DEMOGRAPHIC_DATA] minister in the [GEOGRAPHIC_DATA]. For s…" at bounding box center [268, 135] width 439 height 35
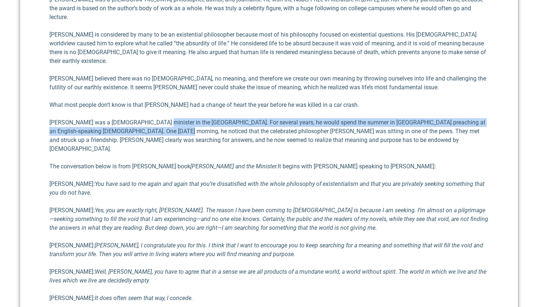
drag, startPoint x: 165, startPoint y: 98, endPoint x: 166, endPoint y: 108, distance: 10.7
click at [165, 118] on p "[PERSON_NAME] was a [DEMOGRAPHIC_DATA] minister in the [GEOGRAPHIC_DATA]. For s…" at bounding box center [268, 135] width 439 height 35
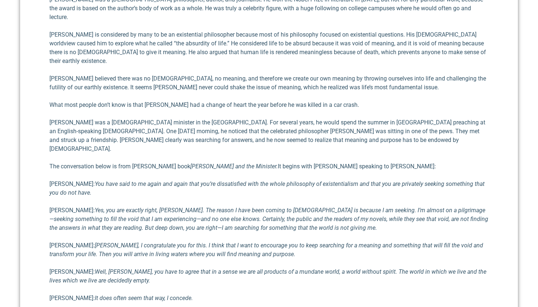
click at [166, 118] on p "[PERSON_NAME] was a [DEMOGRAPHIC_DATA] minister in the [GEOGRAPHIC_DATA]. For s…" at bounding box center [268, 135] width 439 height 35
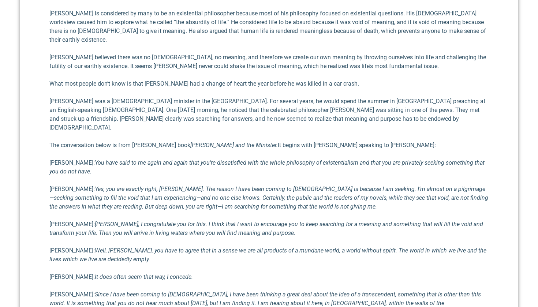
scroll to position [529, 0]
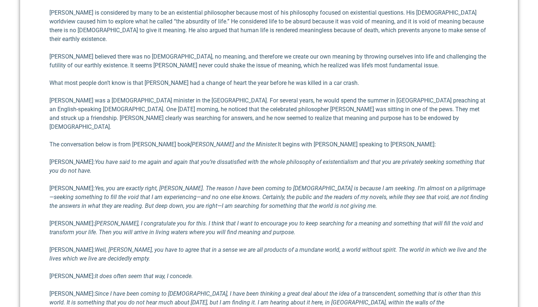
click at [163, 140] on p "The conversation below is from [PERSON_NAME] book [PERSON_NAME] and the Ministe…" at bounding box center [268, 144] width 439 height 9
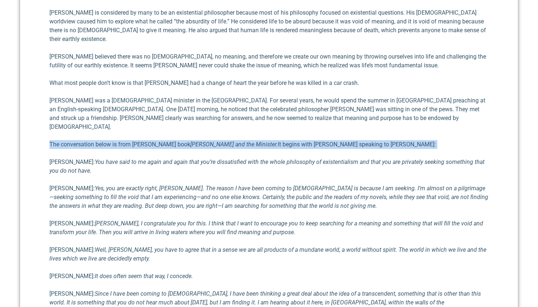
click at [163, 140] on p "The conversation below is from [PERSON_NAME] book [PERSON_NAME] and the Ministe…" at bounding box center [268, 144] width 439 height 9
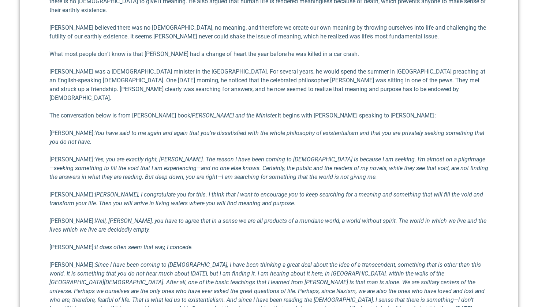
scroll to position [560, 0]
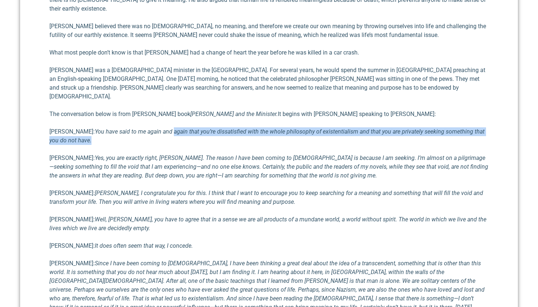
drag, startPoint x: 155, startPoint y: 93, endPoint x: 158, endPoint y: 101, distance: 8.7
click at [158, 127] on p "[PERSON_NAME]: You have said to me again and again that you’re dissatisfied wit…" at bounding box center [268, 136] width 439 height 18
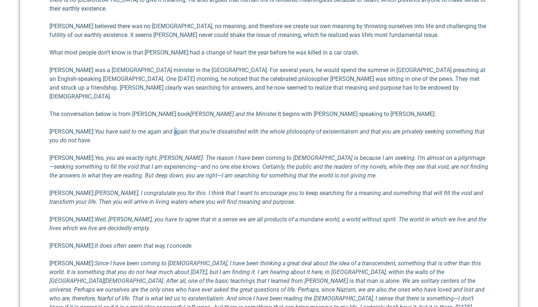
drag, startPoint x: 155, startPoint y: 93, endPoint x: 158, endPoint y: 100, distance: 8.0
click at [158, 127] on p "[PERSON_NAME]: You have said to me again and again that you’re dissatisfied wit…" at bounding box center [268, 136] width 439 height 18
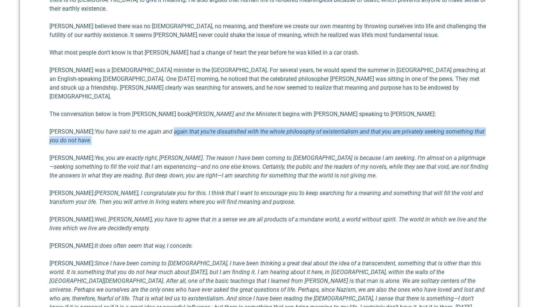
click at [158, 127] on p "[PERSON_NAME]: You have said to me again and again that you’re dissatisfied wit…" at bounding box center [268, 136] width 439 height 18
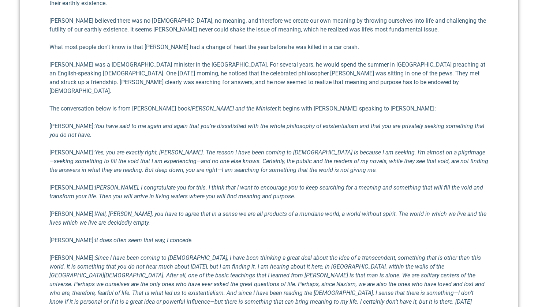
scroll to position [566, 0]
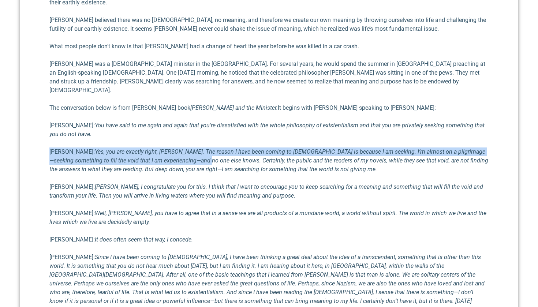
drag, startPoint x: 167, startPoint y: 108, endPoint x: 174, endPoint y: 126, distance: 19.4
click at [174, 126] on div "One of my favorite authors is philosopher [PERSON_NAME] . He once said that, “m…" at bounding box center [268, 150] width 439 height 797
click at [174, 148] on em "Yes, you are exactly right, [PERSON_NAME]. The reason I have been coming to [DE…" at bounding box center [268, 160] width 439 height 25
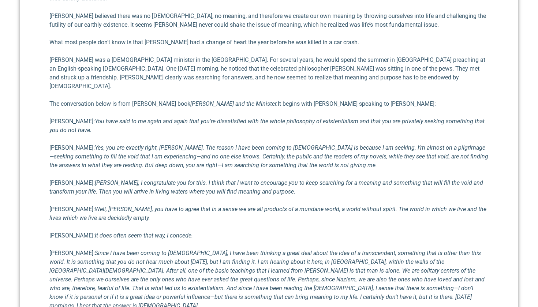
scroll to position [572, 0]
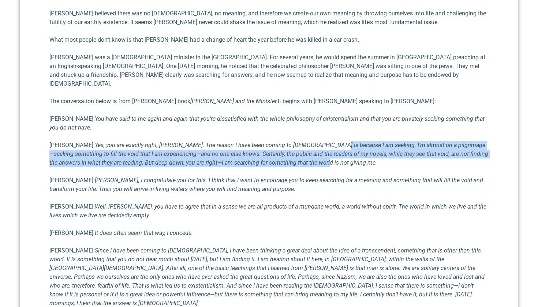
drag, startPoint x: 308, startPoint y: 111, endPoint x: 315, endPoint y: 127, distance: 17.3
click at [315, 141] on p "[PERSON_NAME]: Yes, you are exactly right, [PERSON_NAME]. The reason I have bee…" at bounding box center [268, 154] width 439 height 26
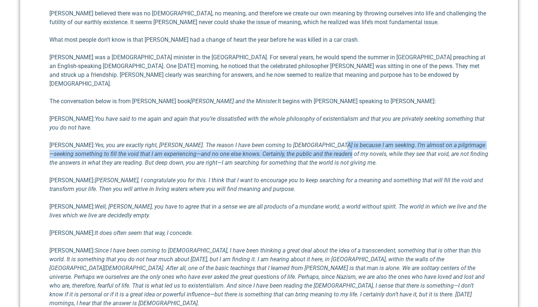
drag, startPoint x: 307, startPoint y: 110, endPoint x: 310, endPoint y: 123, distance: 13.6
click at [310, 141] on p "[PERSON_NAME]: Yes, you are exactly right, [PERSON_NAME]. The reason I have bee…" at bounding box center [268, 154] width 439 height 26
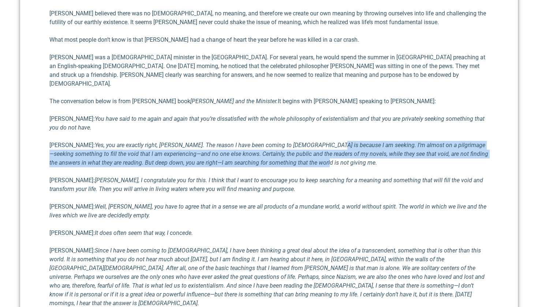
click at [310, 141] on p "[PERSON_NAME]: Yes, you are exactly right, [PERSON_NAME]. The reason I have bee…" at bounding box center [268, 154] width 439 height 26
drag, startPoint x: 301, startPoint y: 106, endPoint x: 309, endPoint y: 122, distance: 18.3
click at [309, 141] on p "[PERSON_NAME]: Yes, you are exactly right, [PERSON_NAME]. The reason I have bee…" at bounding box center [268, 154] width 439 height 26
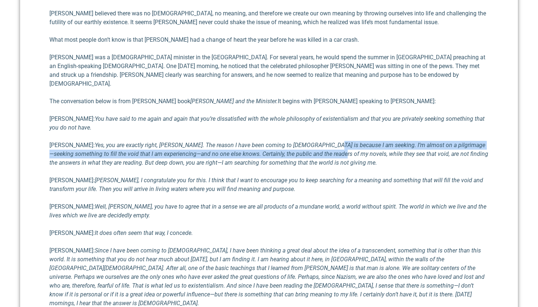
drag, startPoint x: 302, startPoint y: 112, endPoint x: 307, endPoint y: 121, distance: 10.8
click at [306, 142] on em "Yes, you are exactly right, [PERSON_NAME]. The reason I have been coming to [DE…" at bounding box center [268, 154] width 439 height 25
click at [307, 142] on em "Yes, you are exactly right, [PERSON_NAME]. The reason I have been coming to [DE…" at bounding box center [268, 154] width 439 height 25
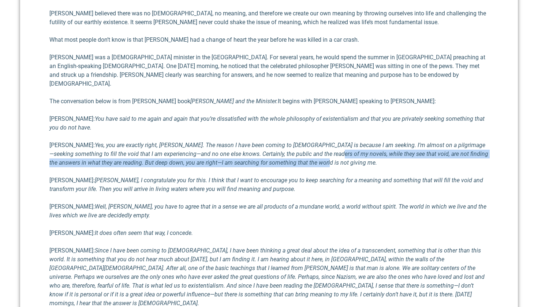
drag, startPoint x: 301, startPoint y: 115, endPoint x: 311, endPoint y: 130, distance: 18.3
click at [311, 141] on p "[PERSON_NAME]: Yes, you are exactly right, [PERSON_NAME]. The reason I have bee…" at bounding box center [268, 154] width 439 height 26
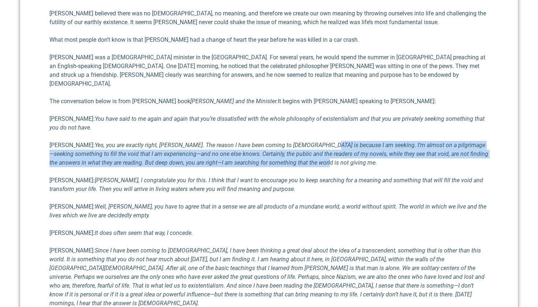
drag, startPoint x: 300, startPoint y: 112, endPoint x: 305, endPoint y: 124, distance: 13.9
click at [304, 141] on p "[PERSON_NAME]: Yes, you are exactly right, [PERSON_NAME]. The reason I have bee…" at bounding box center [268, 154] width 439 height 26
click at [305, 141] on p "[PERSON_NAME]: Yes, you are exactly right, [PERSON_NAME]. The reason I have bee…" at bounding box center [268, 154] width 439 height 26
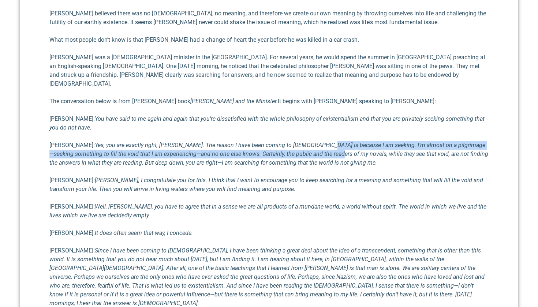
drag, startPoint x: 297, startPoint y: 110, endPoint x: 304, endPoint y: 124, distance: 16.2
click at [304, 141] on p "[PERSON_NAME]: Yes, you are exactly right, [PERSON_NAME]. The reason I have bee…" at bounding box center [268, 154] width 439 height 26
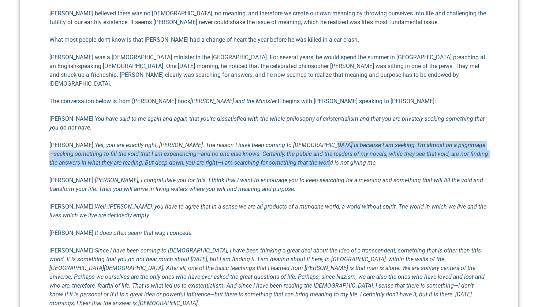
click at [305, 141] on p "[PERSON_NAME]: Yes, you are exactly right, [PERSON_NAME]. The reason I have bee…" at bounding box center [268, 154] width 439 height 26
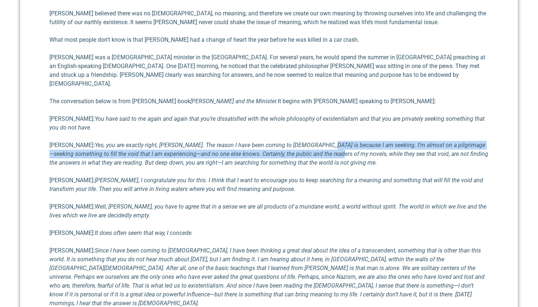
drag, startPoint x: 297, startPoint y: 110, endPoint x: 301, endPoint y: 120, distance: 11.2
click at [301, 142] on em "Yes, you are exactly right, [PERSON_NAME]. The reason I have been coming to [DE…" at bounding box center [268, 154] width 439 height 25
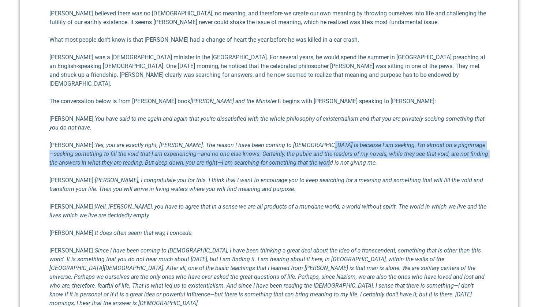
drag, startPoint x: 296, startPoint y: 112, endPoint x: 306, endPoint y: 129, distance: 20.5
click at [306, 141] on p "[PERSON_NAME]: Yes, you are exactly right, [PERSON_NAME]. The reason I have bee…" at bounding box center [268, 154] width 439 height 26
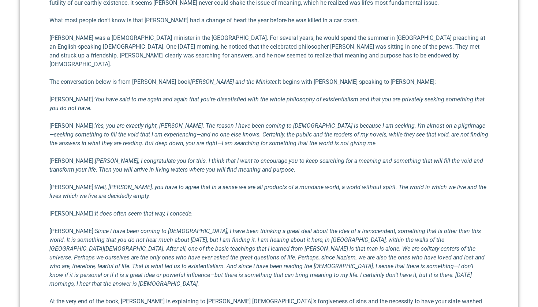
scroll to position [594, 0]
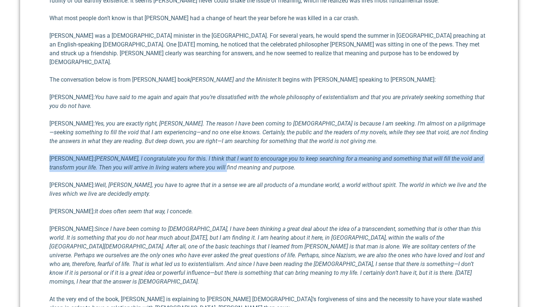
drag, startPoint x: 189, startPoint y: 119, endPoint x: 196, endPoint y: 130, distance: 13.4
click at [196, 130] on div "One of my favorite authors is philosopher [PERSON_NAME] . He once said that, “m…" at bounding box center [268, 122] width 439 height 797
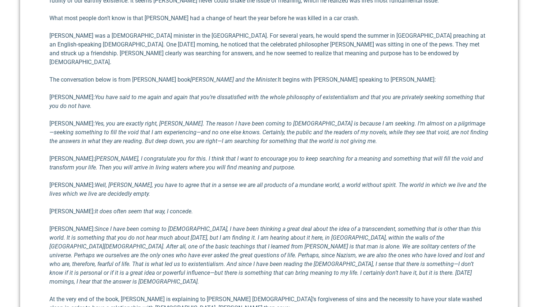
click at [196, 155] on em "[PERSON_NAME], I congratulate you for this. I think that I want to en­courage y…" at bounding box center [265, 163] width 433 height 16
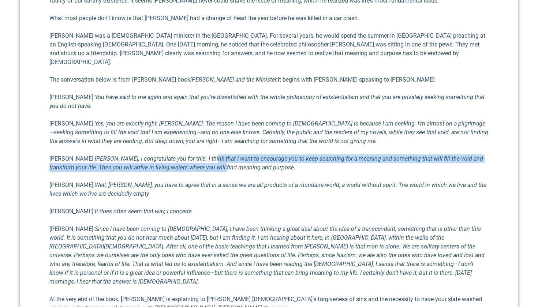
drag, startPoint x: 188, startPoint y: 120, endPoint x: 194, endPoint y: 131, distance: 13.3
click at [194, 155] on em "[PERSON_NAME], I congratulate you for this. I think that I want to en­courage y…" at bounding box center [265, 163] width 433 height 16
drag, startPoint x: 185, startPoint y: 120, endPoint x: 195, endPoint y: 134, distance: 17.7
click at [194, 155] on em "[PERSON_NAME], I congratulate you for this. I think that I want to en­courage y…" at bounding box center [265, 163] width 433 height 16
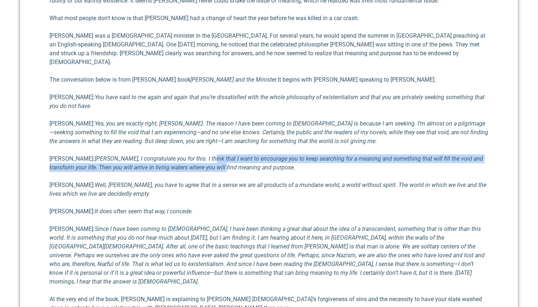
click at [195, 155] on em "[PERSON_NAME], I congratulate you for this. I think that I want to en­courage y…" at bounding box center [265, 163] width 433 height 16
drag, startPoint x: 189, startPoint y: 125, endPoint x: 194, endPoint y: 133, distance: 9.0
click at [193, 155] on em "[PERSON_NAME], I congratulate you for this. I think that I want to en­courage y…" at bounding box center [265, 163] width 433 height 16
click at [194, 155] on em "[PERSON_NAME], I congratulate you for this. I think that I want to en­courage y…" at bounding box center [265, 163] width 433 height 16
drag, startPoint x: 188, startPoint y: 123, endPoint x: 192, endPoint y: 133, distance: 11.5
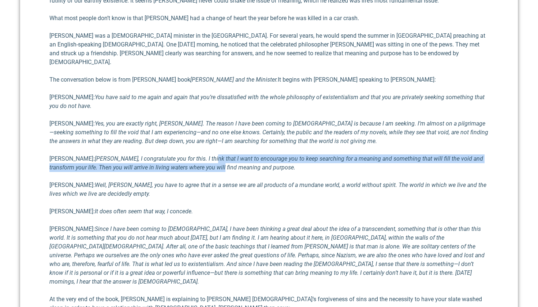
click at [192, 155] on em "[PERSON_NAME], I congratulate you for this. I think that I want to en­courage y…" at bounding box center [265, 163] width 433 height 16
drag, startPoint x: 186, startPoint y: 121, endPoint x: 194, endPoint y: 137, distance: 17.7
click at [194, 137] on div "One of my favorite authors is philosopher [PERSON_NAME] . He once said that, “m…" at bounding box center [268, 122] width 439 height 797
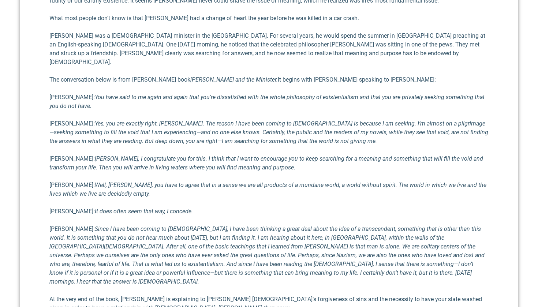
click at [194, 137] on div "One of my favorite authors is philosopher [PERSON_NAME] . He once said that, “m…" at bounding box center [268, 122] width 439 height 797
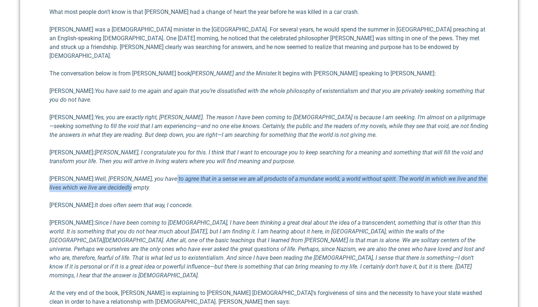
click at [153, 174] on p "[PERSON_NAME]: Well, [PERSON_NAME], you have to agree that in a sense we are al…" at bounding box center [268, 183] width 439 height 18
click at [152, 174] on p "[PERSON_NAME]: Well, [PERSON_NAME], you have to agree that in a sense we are al…" at bounding box center [268, 183] width 439 height 18
click at [151, 174] on p "[PERSON_NAME]: Well, [PERSON_NAME], you have to agree that in a sense we are al…" at bounding box center [268, 183] width 439 height 18
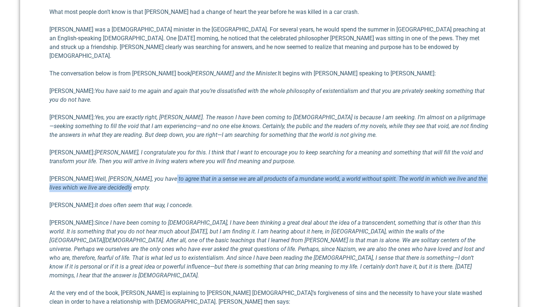
click at [151, 174] on p "[PERSON_NAME]: Well, [PERSON_NAME], you have to agree that in a sense we are al…" at bounding box center [268, 183] width 439 height 18
click at [150, 174] on p "[PERSON_NAME]: Well, [PERSON_NAME], you have to agree that in a sense we are al…" at bounding box center [268, 183] width 439 height 18
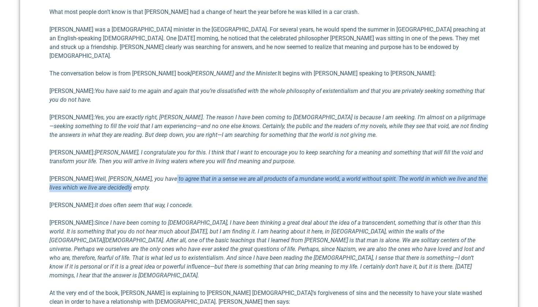
click at [150, 174] on p "[PERSON_NAME]: Well, [PERSON_NAME], you have to agree that in a sense we are al…" at bounding box center [268, 183] width 439 height 18
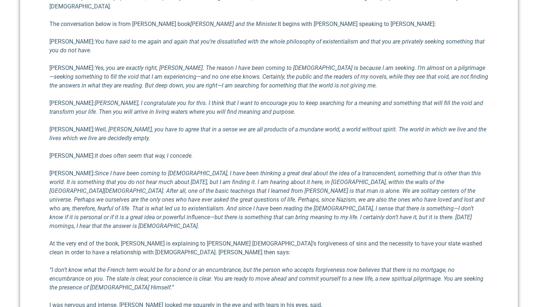
scroll to position [654, 0]
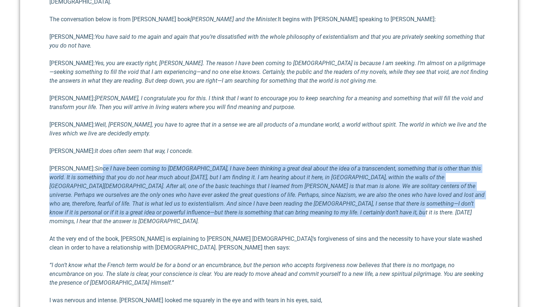
click at [280, 175] on p "[PERSON_NAME]: Since I have been coming to [DEMOGRAPHIC_DATA], I have been thin…" at bounding box center [268, 194] width 439 height 61
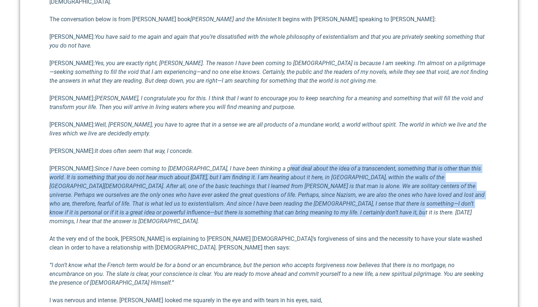
click at [253, 164] on p "[PERSON_NAME]: Since I have been coming to [DEMOGRAPHIC_DATA], I have been thin…" at bounding box center [268, 194] width 439 height 61
click at [253, 165] on em "Since I have been coming to [DEMOGRAPHIC_DATA], I have been thinking a great de…" at bounding box center [266, 195] width 435 height 60
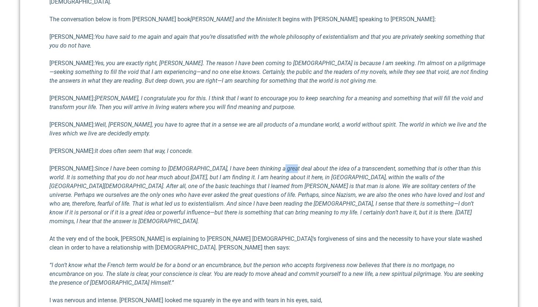
click at [253, 165] on em "Since I have been coming to [DEMOGRAPHIC_DATA], I have been thinking a great de…" at bounding box center [266, 195] width 435 height 60
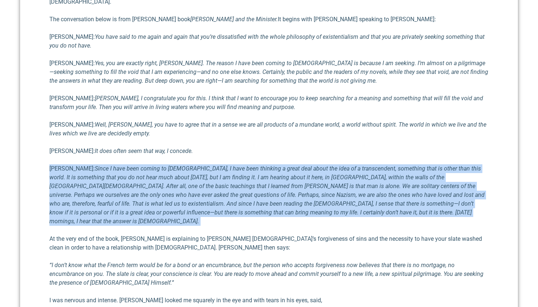
click at [253, 165] on em "Since I have been coming to [DEMOGRAPHIC_DATA], I have been thinking a great de…" at bounding box center [266, 195] width 435 height 60
click at [289, 180] on p "[PERSON_NAME]: Since I have been coming to [DEMOGRAPHIC_DATA], I have been thin…" at bounding box center [268, 194] width 439 height 61
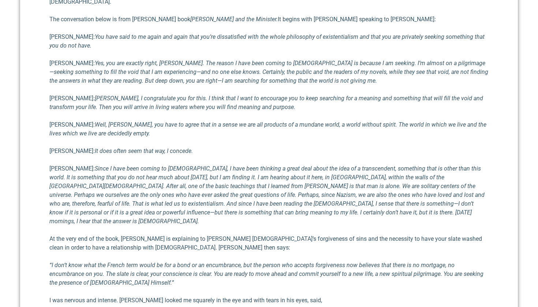
click at [288, 178] on p "[PERSON_NAME]: Since I have been coming to [DEMOGRAPHIC_DATA], I have been thin…" at bounding box center [268, 194] width 439 height 61
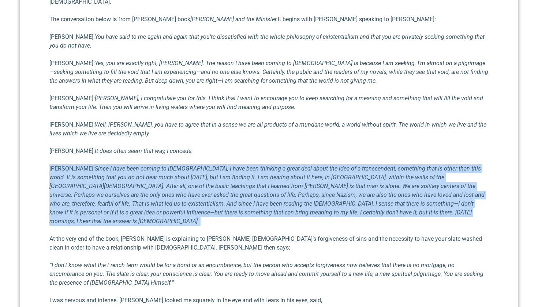
click at [288, 178] on p "[PERSON_NAME]: Since I have been coming to [DEMOGRAPHIC_DATA], I have been thin…" at bounding box center [268, 194] width 439 height 61
click at [286, 176] on p "[PERSON_NAME]: Since I have been coming to [DEMOGRAPHIC_DATA], I have been thin…" at bounding box center [268, 194] width 439 height 61
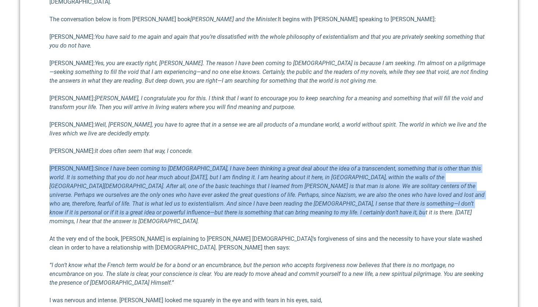
drag, startPoint x: 286, startPoint y: 176, endPoint x: 50, endPoint y: 129, distance: 240.6
click at [50, 164] on p "[PERSON_NAME]: Since I have been coming to [DEMOGRAPHIC_DATA], I have been thin…" at bounding box center [268, 194] width 439 height 61
drag, startPoint x: 50, startPoint y: 129, endPoint x: 265, endPoint y: 176, distance: 220.0
click at [265, 176] on p "[PERSON_NAME]: Since I have been coming to [DEMOGRAPHIC_DATA], I have been thin…" at bounding box center [268, 194] width 439 height 61
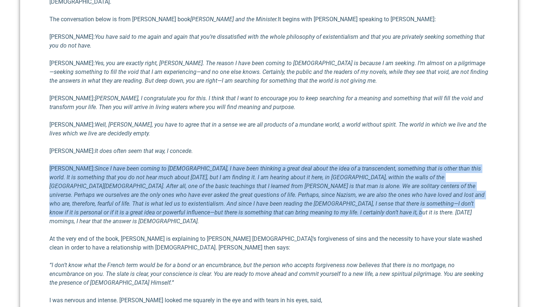
click at [265, 176] on em "Since I have been coming to [DEMOGRAPHIC_DATA], I have been thinking a great de…" at bounding box center [266, 195] width 435 height 60
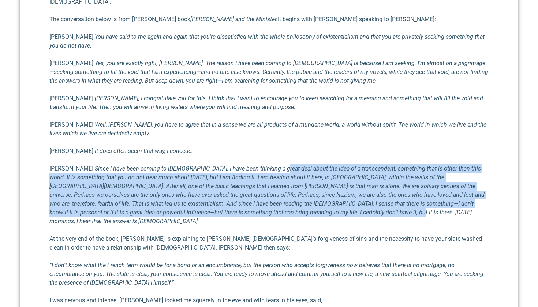
drag, startPoint x: 279, startPoint y: 176, endPoint x: 252, endPoint y: 134, distance: 49.7
click at [252, 164] on p "[PERSON_NAME]: Since I have been coming to [DEMOGRAPHIC_DATA], I have been thin…" at bounding box center [268, 194] width 439 height 61
click at [252, 165] on em "Since I have been coming to [DEMOGRAPHIC_DATA], I have been thinking a great de…" at bounding box center [266, 195] width 435 height 60
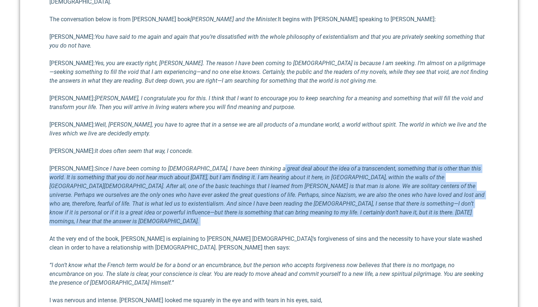
drag, startPoint x: 252, startPoint y: 134, endPoint x: 278, endPoint y: 175, distance: 48.8
click at [278, 175] on p "[PERSON_NAME]: Since I have been coming to [DEMOGRAPHIC_DATA], I have been thin…" at bounding box center [268, 194] width 439 height 61
click at [240, 165] on em "Since I have been coming to [DEMOGRAPHIC_DATA], I have been thinking a great de…" at bounding box center [266, 195] width 435 height 60
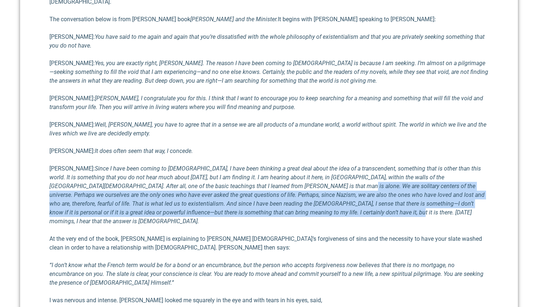
drag, startPoint x: 250, startPoint y: 151, endPoint x: 288, endPoint y: 179, distance: 47.1
click at [288, 179] on p "[PERSON_NAME]: Since I have been coming to [DEMOGRAPHIC_DATA], I have been thin…" at bounding box center [268, 194] width 439 height 61
drag, startPoint x: 267, startPoint y: 149, endPoint x: 287, endPoint y: 177, distance: 33.6
click at [287, 177] on p "[PERSON_NAME]: Since I have been coming to [DEMOGRAPHIC_DATA], I have been thin…" at bounding box center [268, 194] width 439 height 61
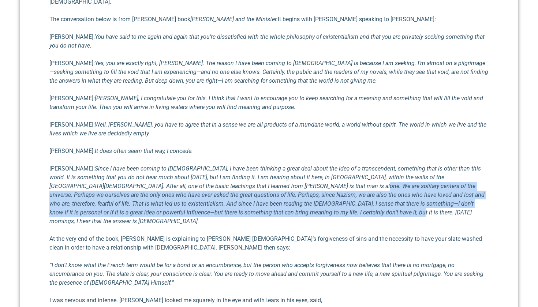
click at [287, 177] on p "[PERSON_NAME]: Since I have been coming to [DEMOGRAPHIC_DATA], I have been thin…" at bounding box center [268, 194] width 439 height 61
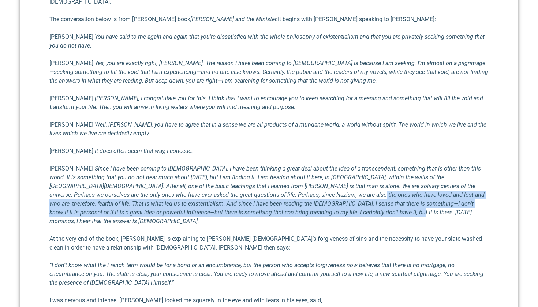
click at [284, 174] on p "[PERSON_NAME]: Since I have been coming to [DEMOGRAPHIC_DATA], I have been thin…" at bounding box center [268, 194] width 439 height 61
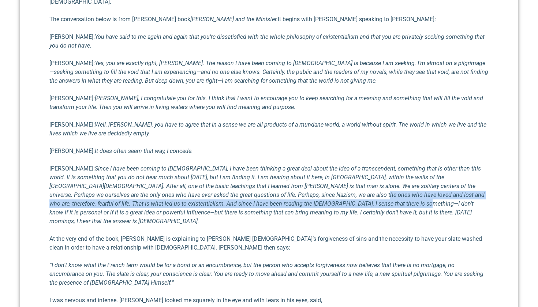
click at [283, 173] on p "[PERSON_NAME]: Since I have been coming to [DEMOGRAPHIC_DATA], I have been thin…" at bounding box center [268, 194] width 439 height 61
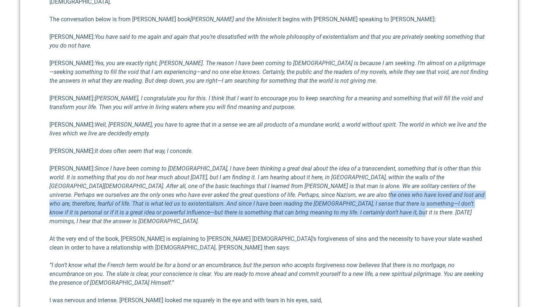
click at [283, 173] on p "[PERSON_NAME]: Since I have been coming to [DEMOGRAPHIC_DATA], I have been thin…" at bounding box center [268, 194] width 439 height 61
click at [286, 175] on p "[PERSON_NAME]: Since I have been coming to [DEMOGRAPHIC_DATA], I have been thin…" at bounding box center [268, 194] width 439 height 61
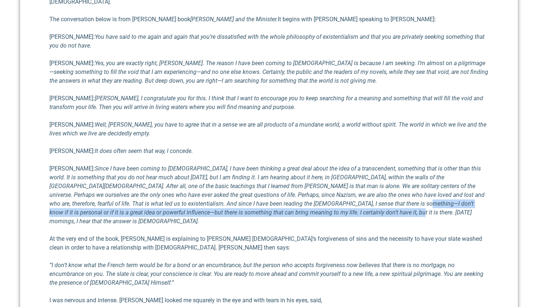
click at [288, 177] on p "[PERSON_NAME]: Since I have been coming to [DEMOGRAPHIC_DATA], I have been thin…" at bounding box center [268, 194] width 439 height 61
click at [288, 178] on p "[PERSON_NAME]: Since I have been coming to [DEMOGRAPHIC_DATA], I have been thin…" at bounding box center [268, 194] width 439 height 61
click at [289, 177] on p "[PERSON_NAME]: Since I have been coming to [DEMOGRAPHIC_DATA], I have been thin…" at bounding box center [268, 194] width 439 height 61
click at [290, 178] on p "[PERSON_NAME]: Since I have been coming to [DEMOGRAPHIC_DATA], I have been thin…" at bounding box center [268, 194] width 439 height 61
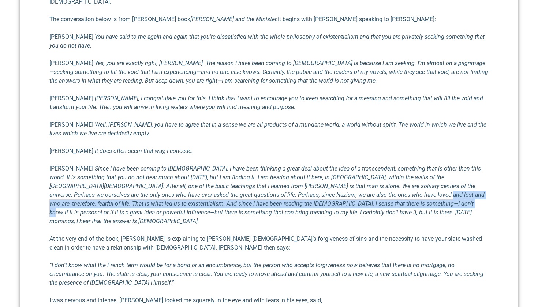
click at [327, 173] on p "[PERSON_NAME]: Since I have been coming to [DEMOGRAPHIC_DATA], I have been thin…" at bounding box center [268, 194] width 439 height 61
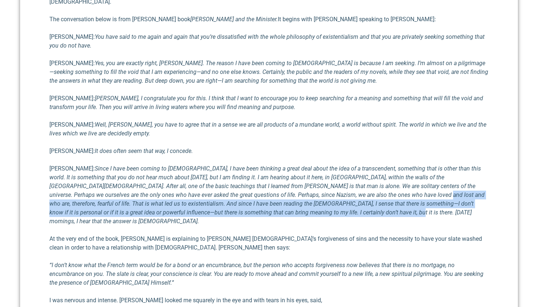
click at [327, 174] on p "[PERSON_NAME]: Since I have been coming to [DEMOGRAPHIC_DATA], I have been thin…" at bounding box center [268, 194] width 439 height 61
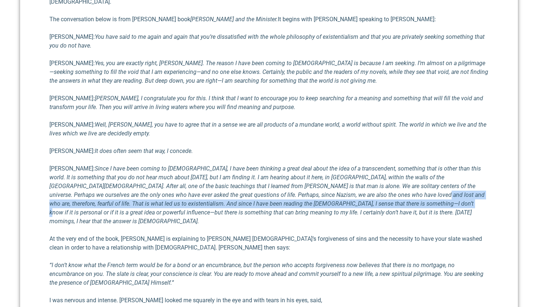
click at [325, 172] on p "[PERSON_NAME]: Since I have been coming to [DEMOGRAPHIC_DATA], I have been thin…" at bounding box center [268, 194] width 439 height 61
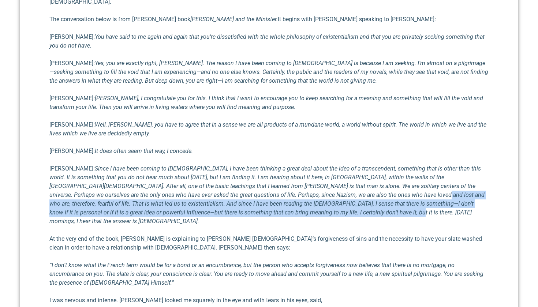
click at [326, 173] on p "[PERSON_NAME]: Since I have been coming to [DEMOGRAPHIC_DATA], I have been thin…" at bounding box center [268, 194] width 439 height 61
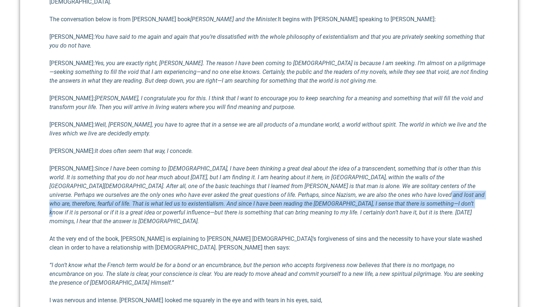
click at [324, 170] on em "Since I have been coming to [DEMOGRAPHIC_DATA], I have been thinking a great de…" at bounding box center [266, 195] width 435 height 60
click at [324, 171] on em "Since I have been coming to [DEMOGRAPHIC_DATA], I have been thinking a great de…" at bounding box center [266, 195] width 435 height 60
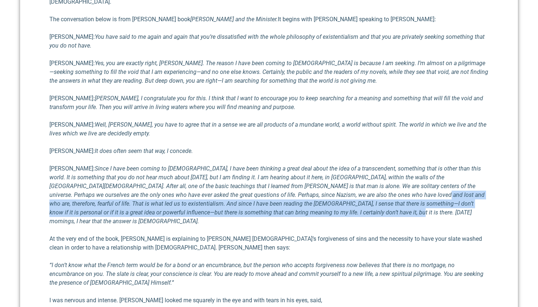
click at [326, 174] on p "[PERSON_NAME]: Since I have been coming to [DEMOGRAPHIC_DATA], I have been thin…" at bounding box center [268, 194] width 439 height 61
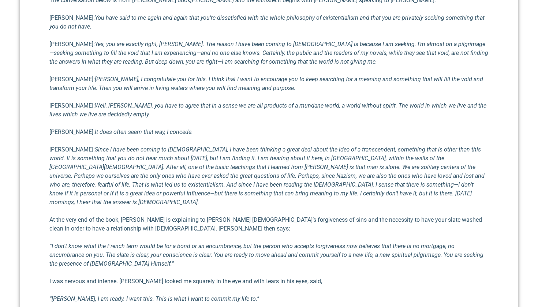
scroll to position [676, 0]
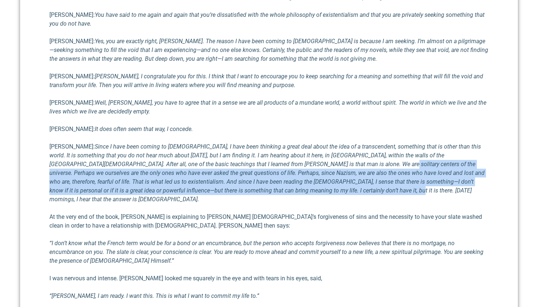
click at [309, 151] on p "[PERSON_NAME]: Since I have been coming to [DEMOGRAPHIC_DATA], I have been thin…" at bounding box center [268, 172] width 439 height 61
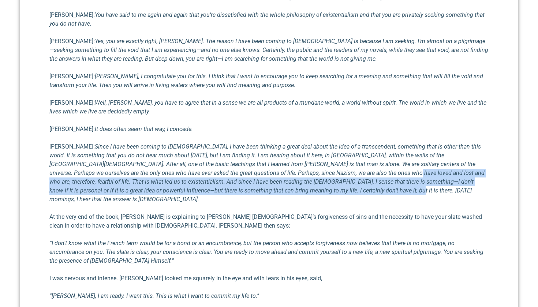
click at [307, 153] on p "[PERSON_NAME]: Since I have been coming to [DEMOGRAPHIC_DATA], I have been thin…" at bounding box center [268, 172] width 439 height 61
click at [308, 153] on p "[PERSON_NAME]: Since I have been coming to [DEMOGRAPHIC_DATA], I have been thin…" at bounding box center [268, 172] width 439 height 61
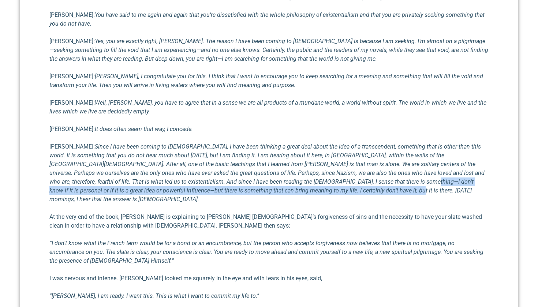
click at [291, 154] on p "[PERSON_NAME]: Since I have been coming to [DEMOGRAPHIC_DATA], I have been thin…" at bounding box center [268, 172] width 439 height 61
click at [291, 155] on p "[PERSON_NAME]: Since I have been coming to [DEMOGRAPHIC_DATA], I have been thin…" at bounding box center [268, 172] width 439 height 61
click at [290, 154] on p "[PERSON_NAME]: Since I have been coming to [DEMOGRAPHIC_DATA], I have been thin…" at bounding box center [268, 172] width 439 height 61
click at [291, 155] on p "[PERSON_NAME]: Since I have been coming to [DEMOGRAPHIC_DATA], I have been thin…" at bounding box center [268, 172] width 439 height 61
click at [291, 152] on p "[PERSON_NAME]: Since I have been coming to [DEMOGRAPHIC_DATA], I have been thin…" at bounding box center [268, 172] width 439 height 61
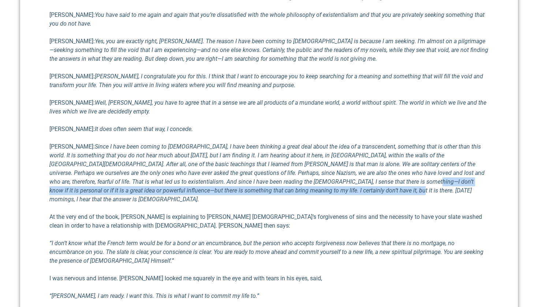
click at [291, 152] on p "[PERSON_NAME]: Since I have been coming to [DEMOGRAPHIC_DATA], I have been thin…" at bounding box center [268, 172] width 439 height 61
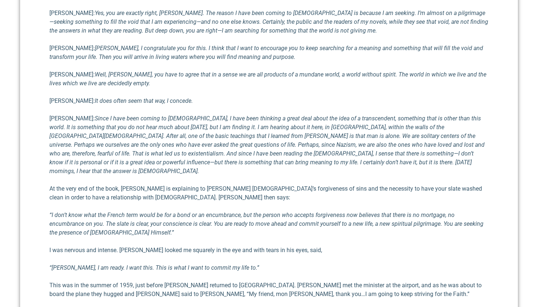
scroll to position [708, 0]
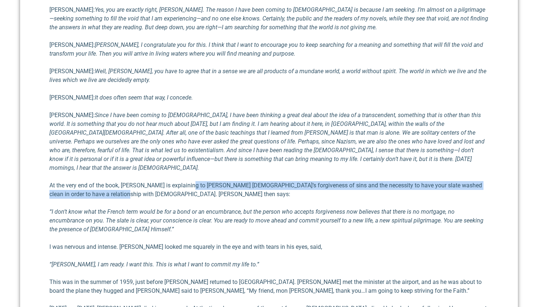
click at [200, 181] on p "At the very end of the book, [PERSON_NAME] is explaining to [PERSON_NAME] [DEMO…" at bounding box center [268, 190] width 439 height 18
click at [193, 181] on p "At the very end of the book, [PERSON_NAME] is explaining to [PERSON_NAME] [DEMO…" at bounding box center [268, 190] width 439 height 18
click at [194, 181] on p "At the very end of the book, [PERSON_NAME] is explaining to [PERSON_NAME] [DEMO…" at bounding box center [268, 190] width 439 height 18
click at [195, 181] on p "At the very end of the book, [PERSON_NAME] is explaining to [PERSON_NAME] [DEMO…" at bounding box center [268, 190] width 439 height 18
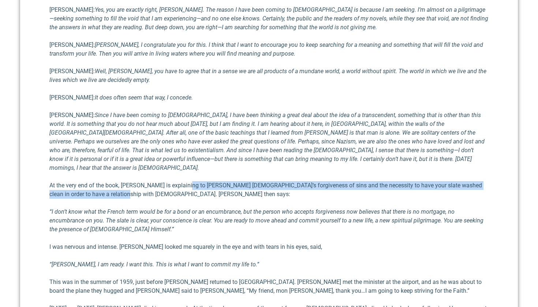
click at [195, 181] on p "At the very end of the book, [PERSON_NAME] is explaining to [PERSON_NAME] [DEMO…" at bounding box center [268, 190] width 439 height 18
click at [196, 181] on p "At the very end of the book, [PERSON_NAME] is explaining to [PERSON_NAME] [DEMO…" at bounding box center [268, 190] width 439 height 18
click at [199, 181] on p "At the very end of the book, [PERSON_NAME] is explaining to [PERSON_NAME] [DEMO…" at bounding box center [268, 190] width 439 height 18
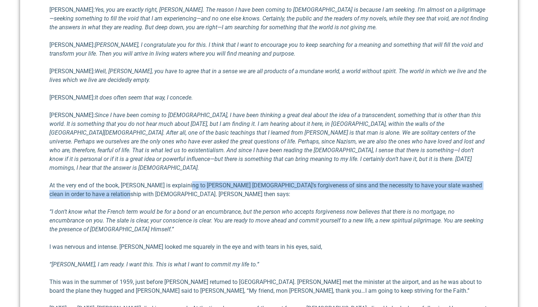
click at [198, 181] on p "At the very end of the book, [PERSON_NAME] is explaining to [PERSON_NAME] [DEMO…" at bounding box center [268, 190] width 439 height 18
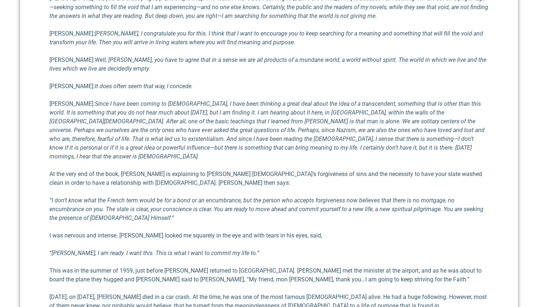
scroll to position [721, 0]
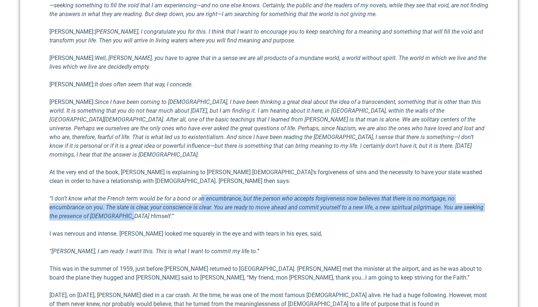
click at [207, 194] on p "“I don’t know what the French term would be for a bond or an encumbrance, but t…" at bounding box center [268, 207] width 439 height 26
click at [208, 194] on p "“I don’t know what the French term would be for a bond or an encumbrance, but t…" at bounding box center [268, 207] width 439 height 26
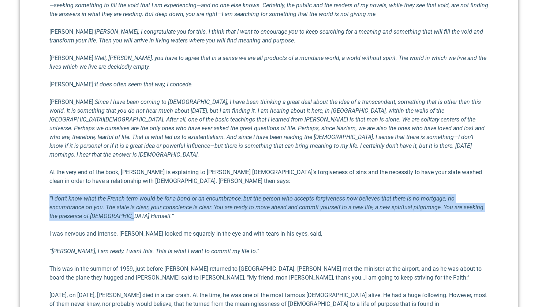
click at [208, 194] on p "“I don’t know what the French term would be for a bond or an encumbrance, but t…" at bounding box center [268, 207] width 439 height 26
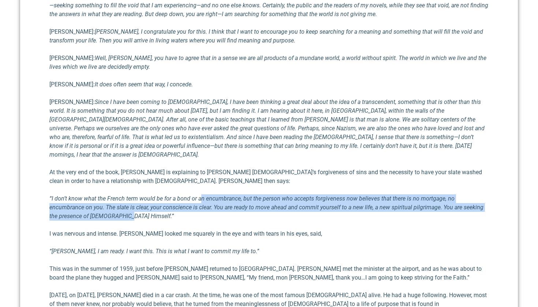
click at [207, 194] on p "“I don’t know what the French term would be for a bond or an encumbrance, but t…" at bounding box center [268, 207] width 439 height 26
click at [208, 194] on p "“I don’t know what the French term would be for a bond or an encumbrance, but t…" at bounding box center [268, 207] width 439 height 26
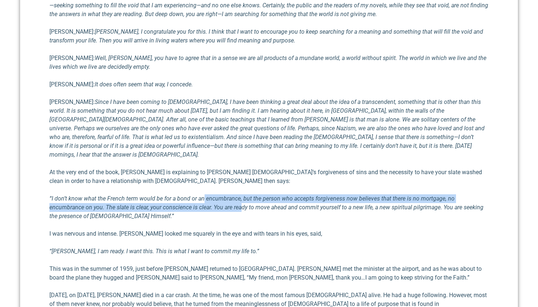
click at [208, 194] on p "“I don’t know what the French term would be for a bond or an encumbrance, but t…" at bounding box center [268, 207] width 439 height 26
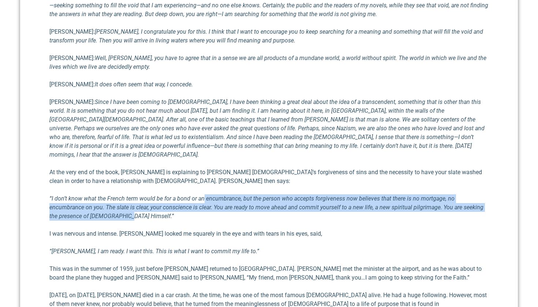
click at [208, 194] on p "“I don’t know what the French term would be for a bond or an encumbrance, but t…" at bounding box center [268, 207] width 439 height 26
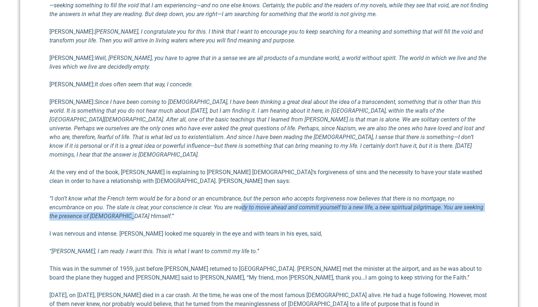
click at [212, 194] on p "“I don’t know what the French term would be for a bond or an encumbrance, but t…" at bounding box center [268, 207] width 439 height 26
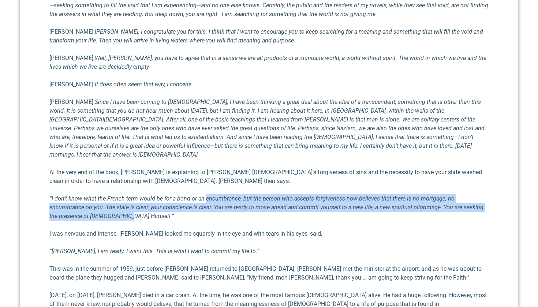
click at [214, 194] on p "“I don’t know what the French term would be for a bond or an encumbrance, but t…" at bounding box center [268, 207] width 439 height 26
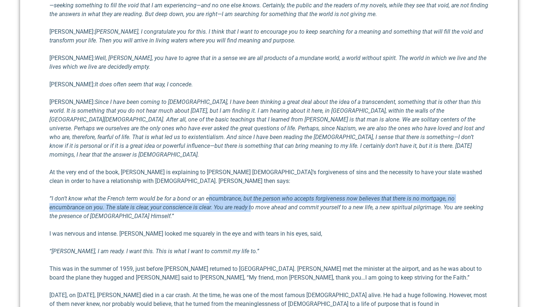
click at [215, 195] on em "“I don’t know what the French term would be for a bond or an encumbrance, but t…" at bounding box center [266, 207] width 434 height 25
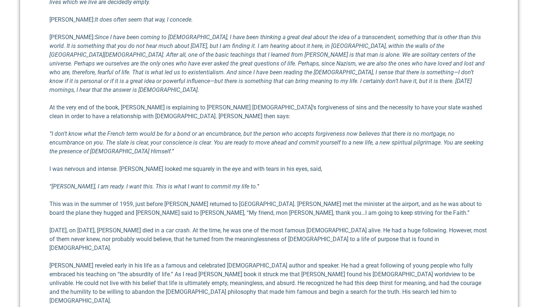
scroll to position [794, 0]
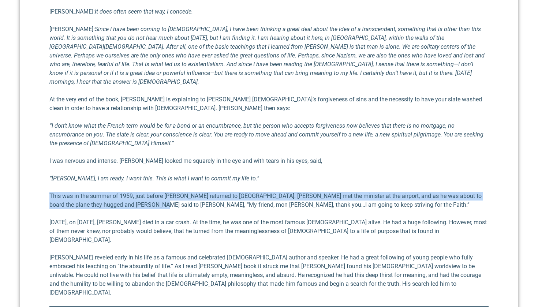
click at [155, 192] on p "This was in the summer of 1959, just before [PERSON_NAME] returned to [GEOGRAPH…" at bounding box center [268, 201] width 439 height 18
click at [156, 192] on p "This was in the summer of 1959, just before [PERSON_NAME] returned to [GEOGRAPH…" at bounding box center [268, 201] width 439 height 18
click at [158, 192] on p "This was in the summer of 1959, just before [PERSON_NAME] returned to [GEOGRAPH…" at bounding box center [268, 201] width 439 height 18
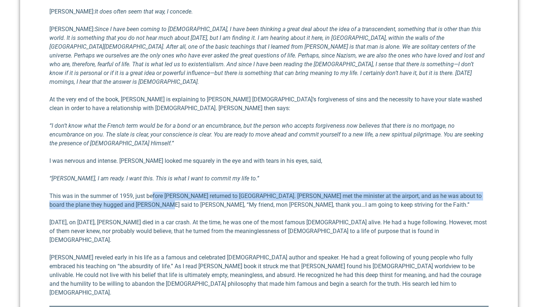
click at [158, 192] on p "This was in the summer of 1959, just before [PERSON_NAME] returned to [GEOGRAPH…" at bounding box center [268, 201] width 439 height 18
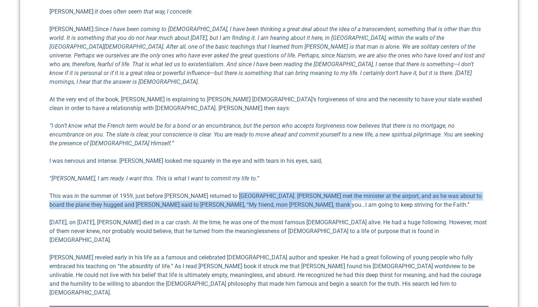
click at [325, 192] on p "This was in the summer of 1959, just before [PERSON_NAME] returned to [GEOGRAPH…" at bounding box center [268, 201] width 439 height 18
click at [315, 192] on p "This was in the summer of 1959, just before [PERSON_NAME] returned to [GEOGRAPH…" at bounding box center [268, 201] width 439 height 18
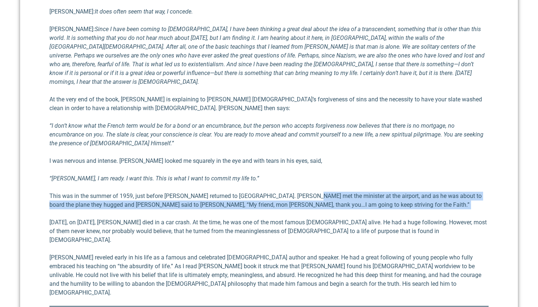
click at [322, 192] on p "This was in the summer of 1959, just before [PERSON_NAME] returned to [GEOGRAPH…" at bounding box center [268, 201] width 439 height 18
click at [313, 192] on p "This was in the summer of 1959, just before [PERSON_NAME] returned to [GEOGRAPH…" at bounding box center [268, 201] width 439 height 18
click at [319, 192] on p "This was in the summer of 1959, just before [PERSON_NAME] returned to [GEOGRAPH…" at bounding box center [268, 201] width 439 height 18
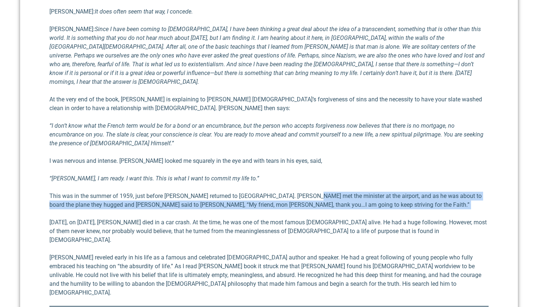
click at [319, 192] on p "This was in the summer of 1959, just before [PERSON_NAME] returned to [GEOGRAPH…" at bounding box center [268, 201] width 439 height 18
click at [316, 192] on p "This was in the summer of 1959, just before [PERSON_NAME] returned to [GEOGRAPH…" at bounding box center [268, 201] width 439 height 18
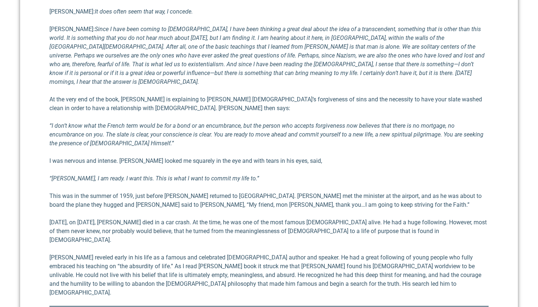
click at [311, 192] on p "This was in the summer of 1959, just before [PERSON_NAME] returned to [GEOGRAPH…" at bounding box center [268, 201] width 439 height 18
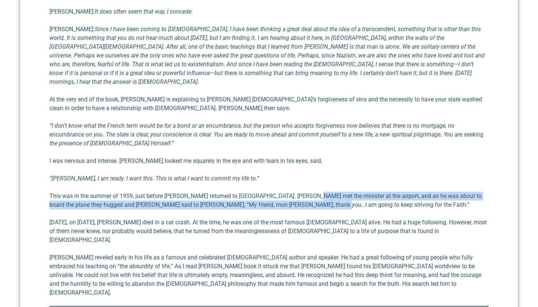
click at [311, 192] on p "This was in the summer of 1959, just before [PERSON_NAME] returned to [GEOGRAPH…" at bounding box center [268, 201] width 439 height 18
click at [317, 192] on p "This was in the summer of 1959, just before [PERSON_NAME] returned to [GEOGRAPH…" at bounding box center [268, 201] width 439 height 18
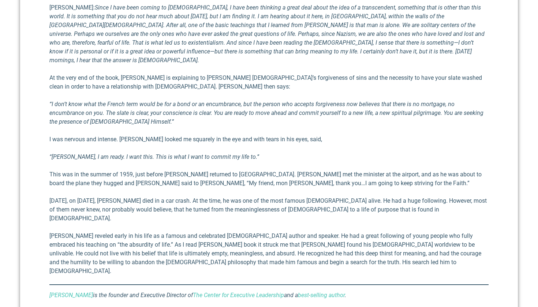
scroll to position [818, 0]
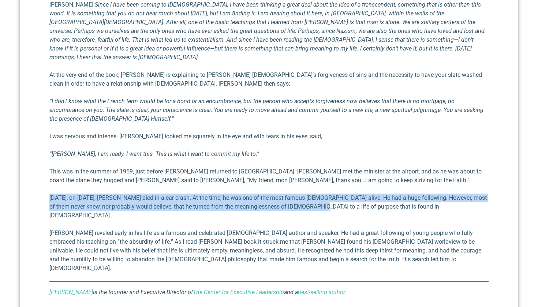
click at [311, 193] on p "[DATE], on [DATE], [PERSON_NAME] died in a car crash. At the time, he was one o…" at bounding box center [268, 206] width 439 height 26
click at [310, 193] on p "[DATE], on [DATE], [PERSON_NAME] died in a car crash. At the time, he was one o…" at bounding box center [268, 206] width 439 height 26
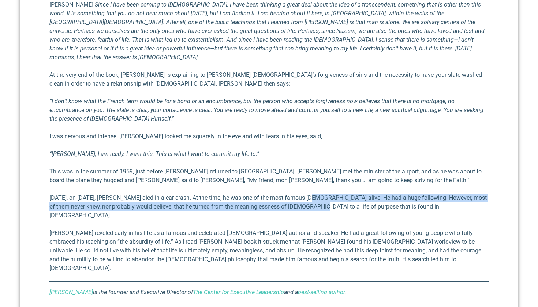
click at [312, 193] on p "[DATE], on [DATE], [PERSON_NAME] died in a car crash. At the time, he was one o…" at bounding box center [268, 206] width 439 height 26
click at [310, 193] on p "[DATE], on [DATE], [PERSON_NAME] died in a car crash. At the time, he was one o…" at bounding box center [268, 206] width 439 height 26
click at [308, 193] on p "[DATE], on [DATE], [PERSON_NAME] died in a car crash. At the time, he was one o…" at bounding box center [268, 206] width 439 height 26
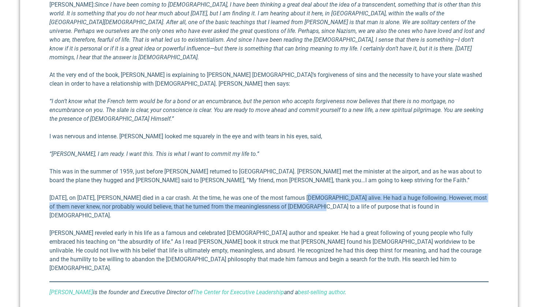
click at [308, 193] on p "[DATE], on [DATE], [PERSON_NAME] died in a car crash. At the time, he was one o…" at bounding box center [268, 206] width 439 height 26
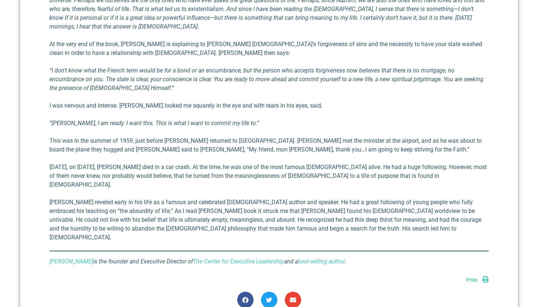
scroll to position [853, 0]
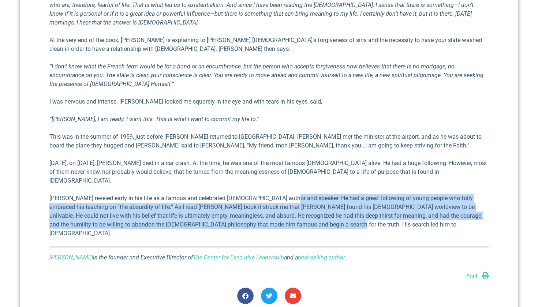
click at [308, 194] on p "[PERSON_NAME] reveled early in his life as a famous and cele­brated [DEMOGRAPHI…" at bounding box center [268, 216] width 439 height 44
click at [293, 194] on p "[PERSON_NAME] reveled early in his life as a famous and cele­brated [DEMOGRAPHI…" at bounding box center [268, 216] width 439 height 44
click at [307, 194] on p "[PERSON_NAME] reveled early in his life as a famous and cele­brated [DEMOGRAPHI…" at bounding box center [268, 216] width 439 height 44
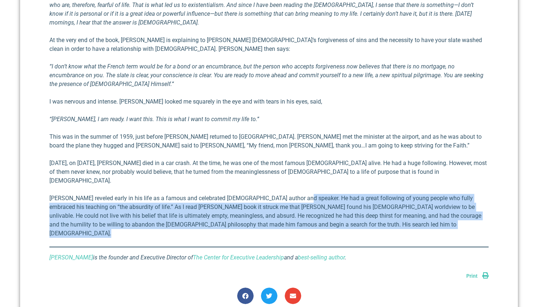
click at [307, 194] on p "[PERSON_NAME] reveled early in his life as a famous and cele­brated [DEMOGRAPHI…" at bounding box center [268, 216] width 439 height 44
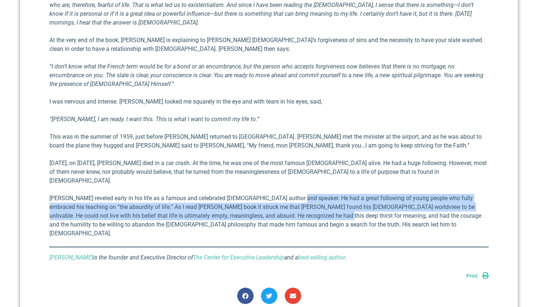
click at [304, 194] on p "[PERSON_NAME] reveled early in his life as a famous and cele­brated [DEMOGRAPHI…" at bounding box center [268, 216] width 439 height 44
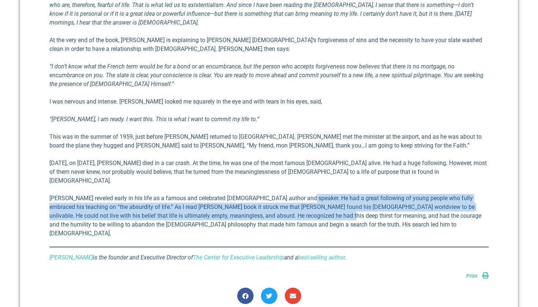
click at [307, 194] on p "[PERSON_NAME] reveled early in his life as a famous and cele­brated [DEMOGRAPHI…" at bounding box center [268, 216] width 439 height 44
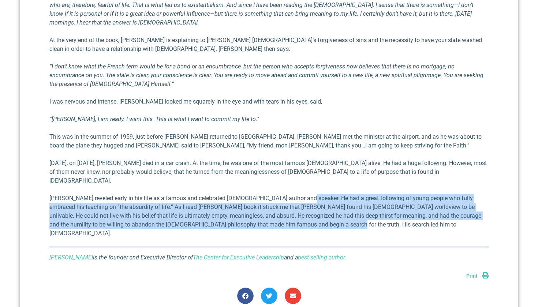
click at [307, 194] on p "[PERSON_NAME] reveled early in his life as a famous and cele­brated [DEMOGRAPHI…" at bounding box center [268, 216] width 439 height 44
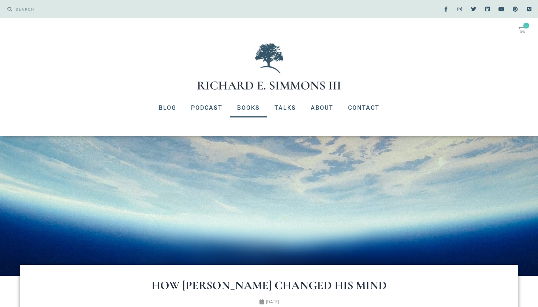
scroll to position [0, 0]
